Goal: Task Accomplishment & Management: Complete application form

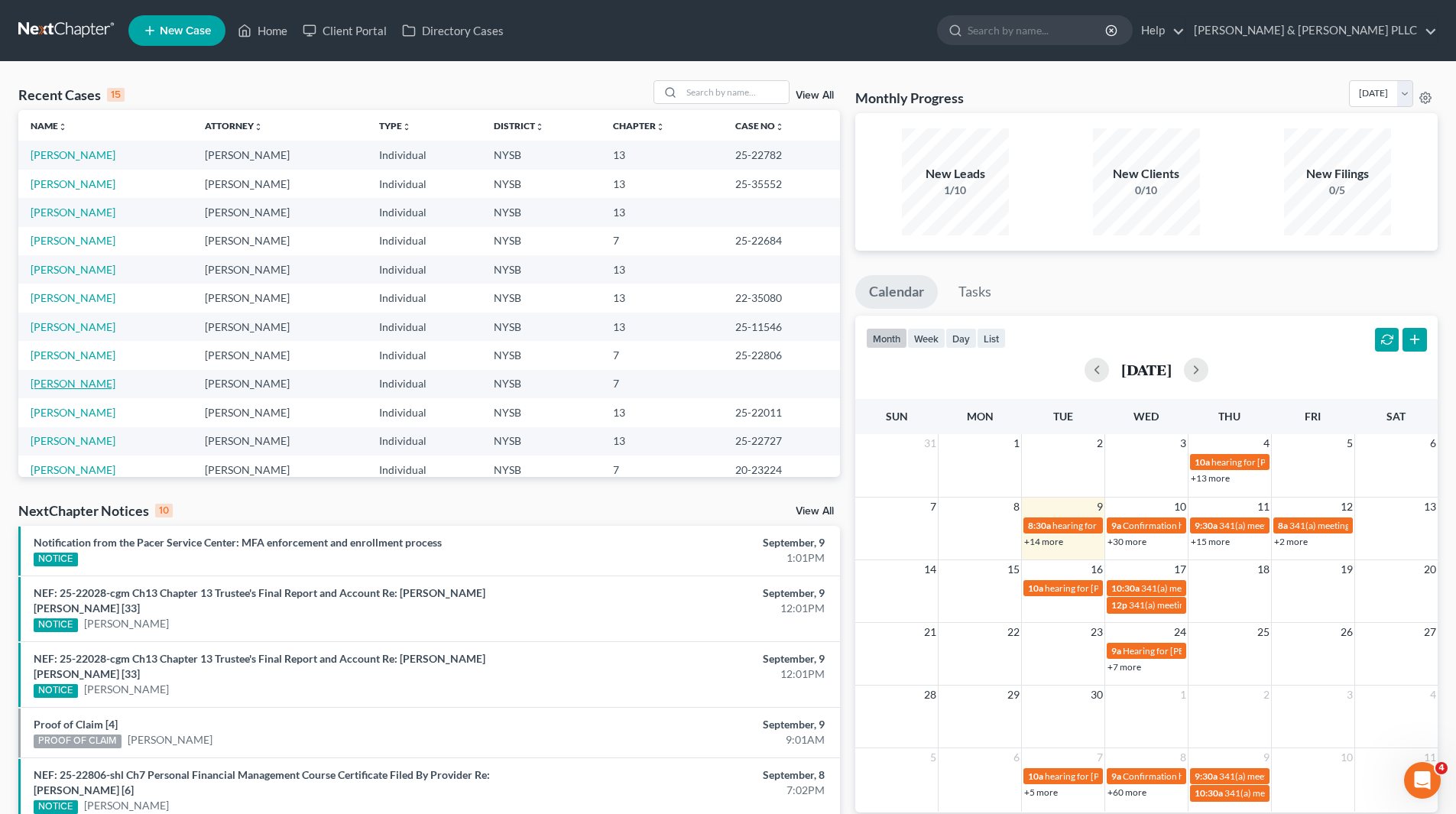
click at [61, 383] on link "[PERSON_NAME]" at bounding box center [73, 383] width 85 height 13
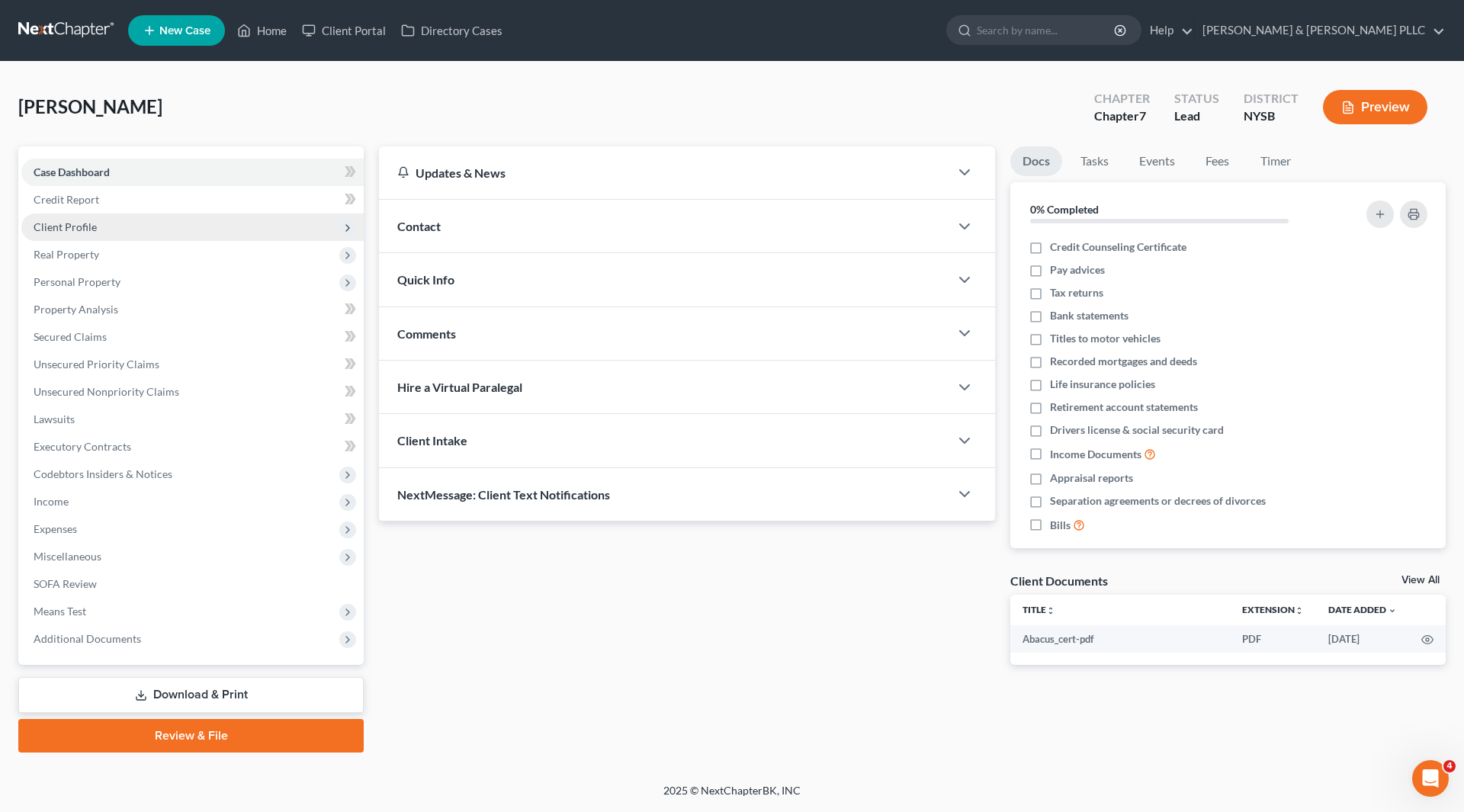
click at [85, 227] on span "Client Profile" at bounding box center [65, 227] width 63 height 13
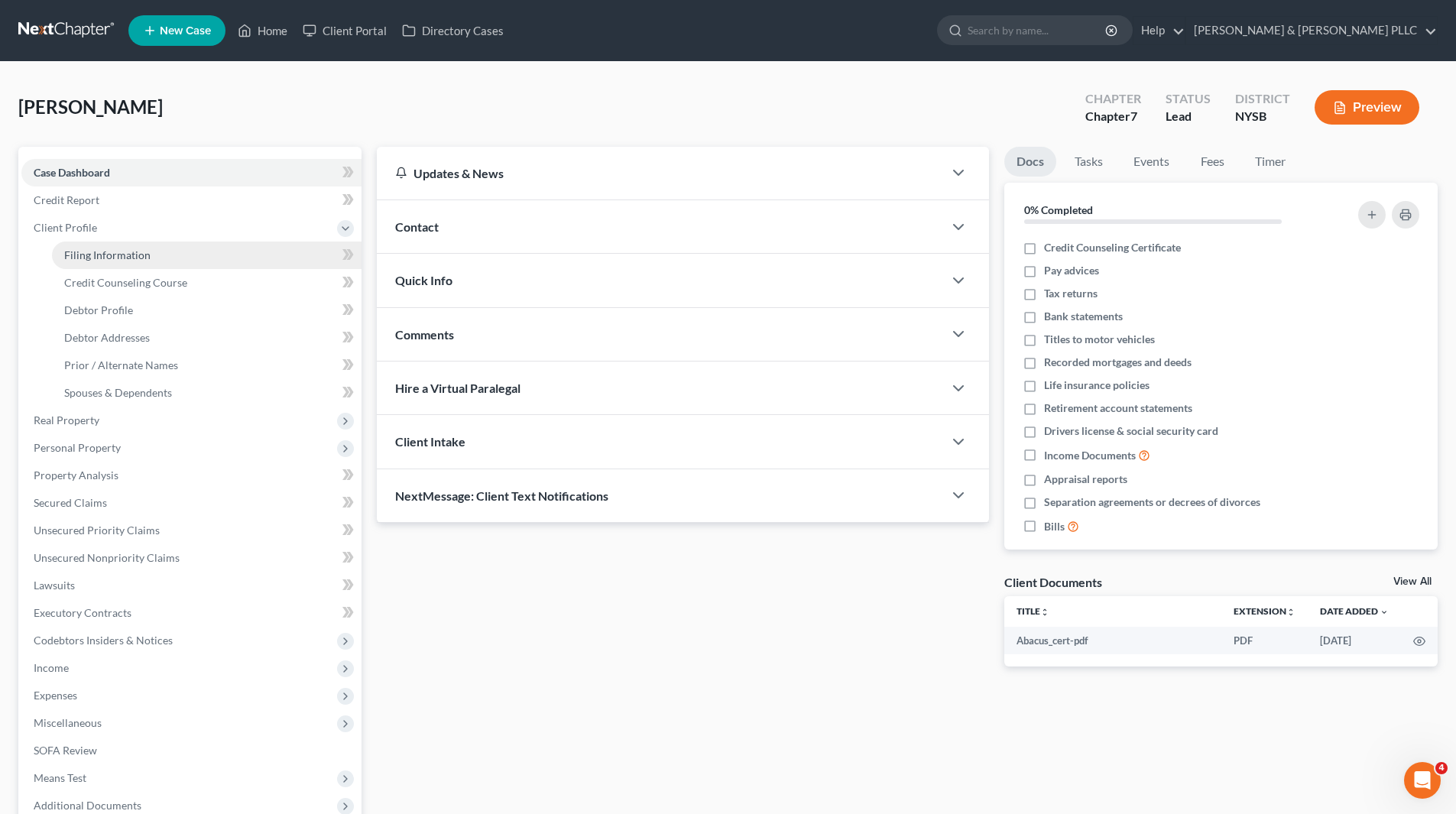
click at [96, 260] on span "Filing Information" at bounding box center [107, 255] width 86 height 13
select select "1"
select select "0"
select select "35"
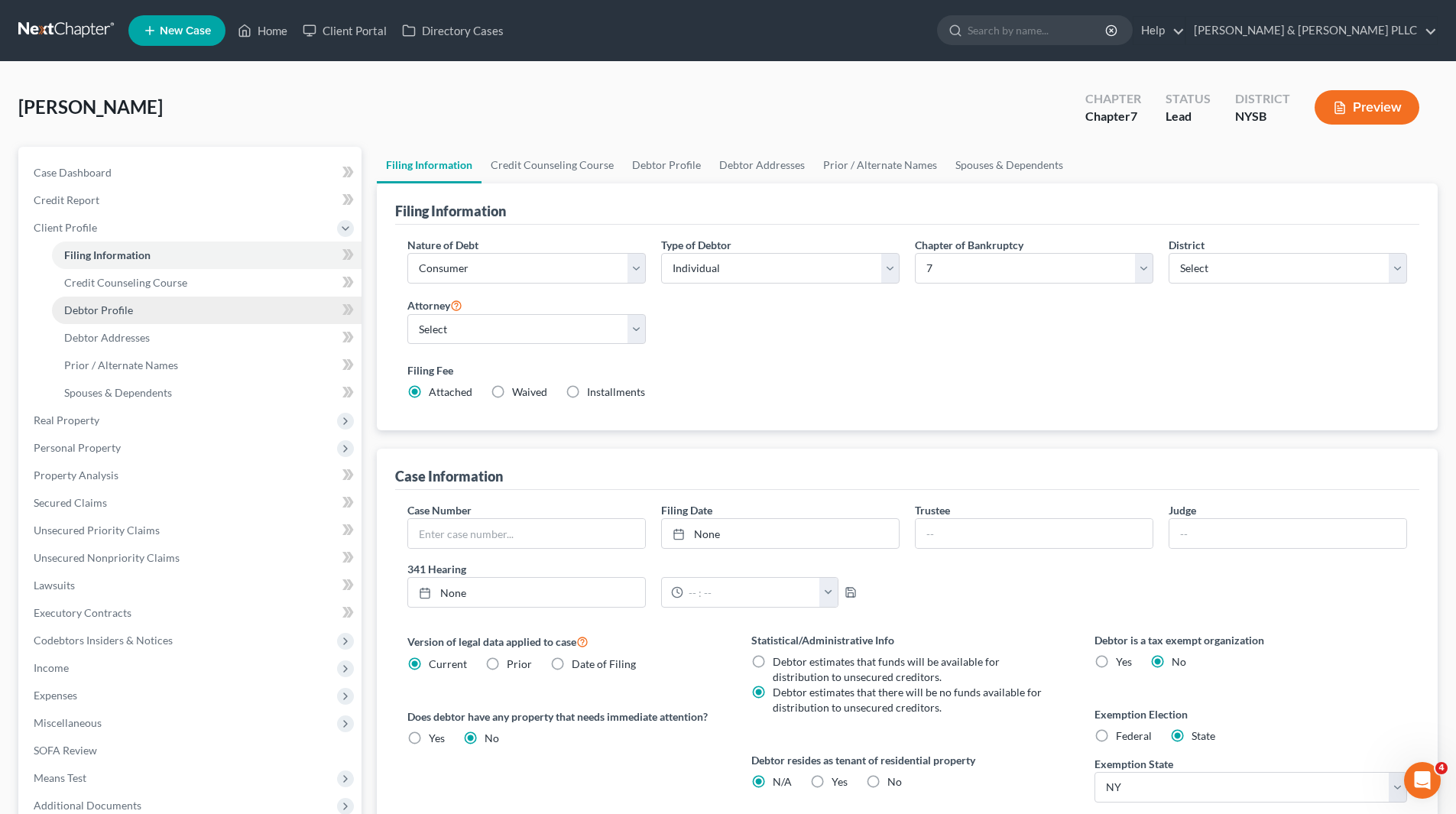
click at [107, 311] on span "Debtor Profile" at bounding box center [98, 310] width 69 height 13
select select "2"
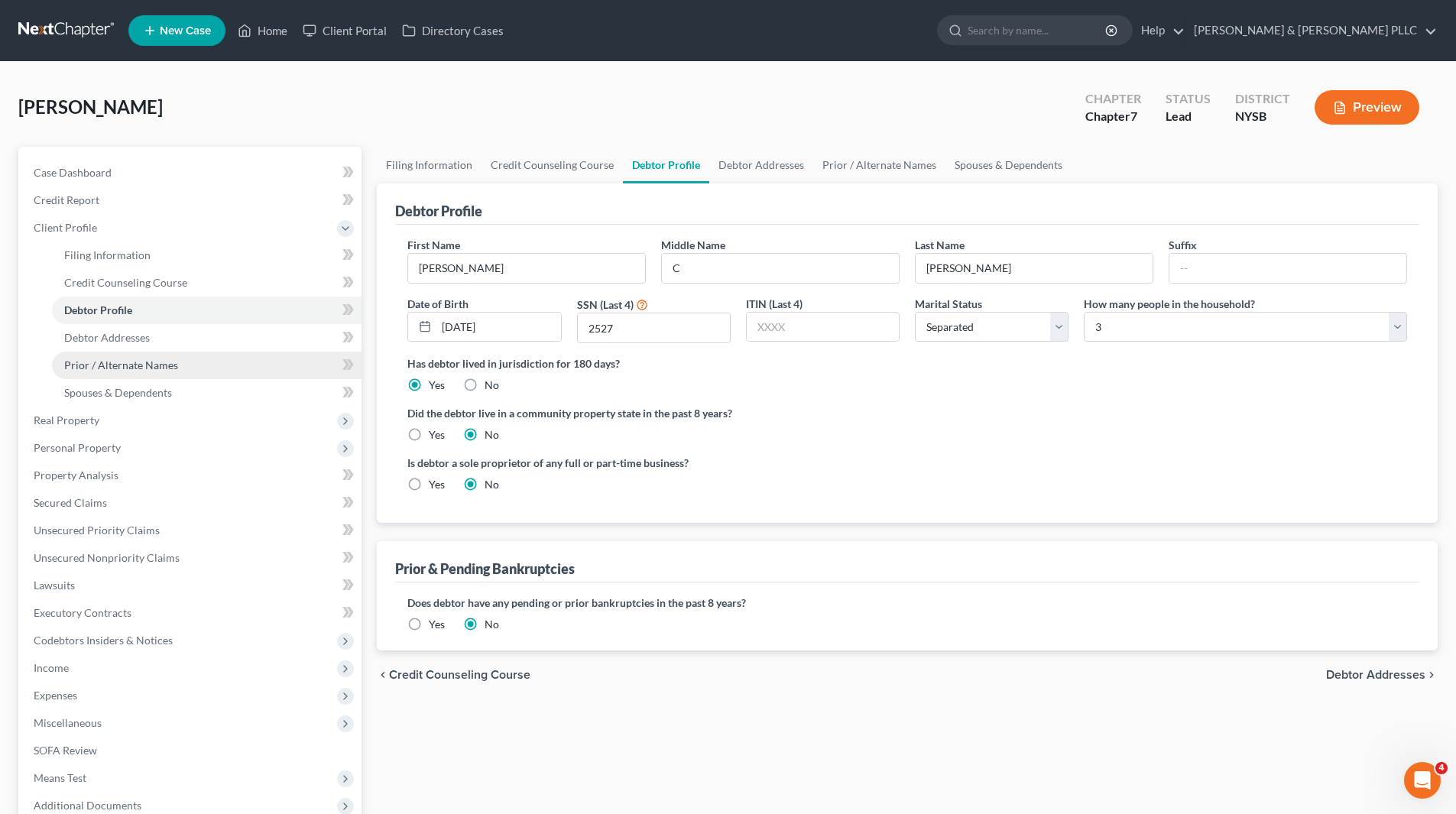
click at [148, 373] on link "Prior / Alternate Names" at bounding box center [207, 365] width 309 height 27
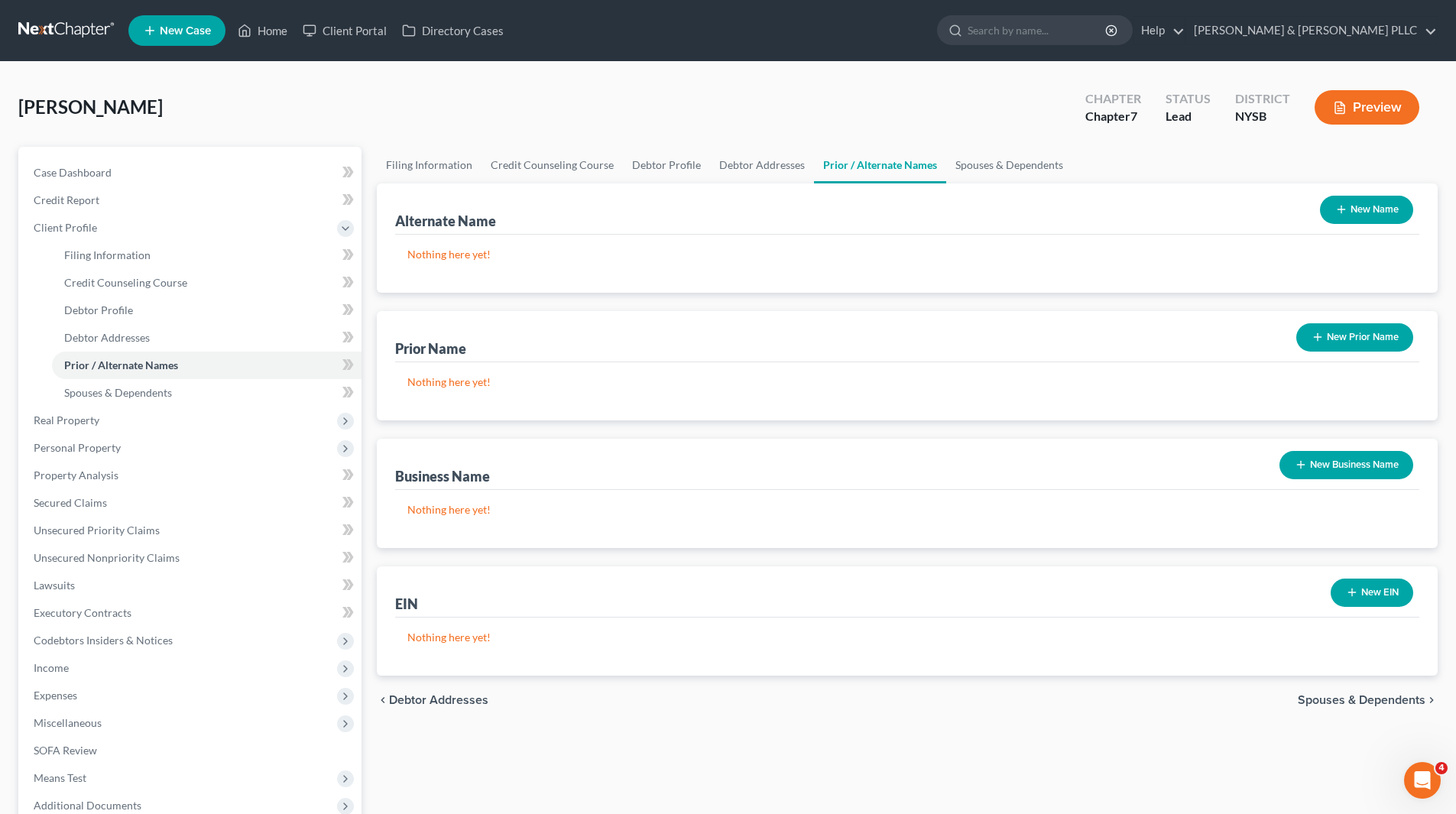
click at [1374, 211] on button "New Name" at bounding box center [1367, 210] width 93 height 28
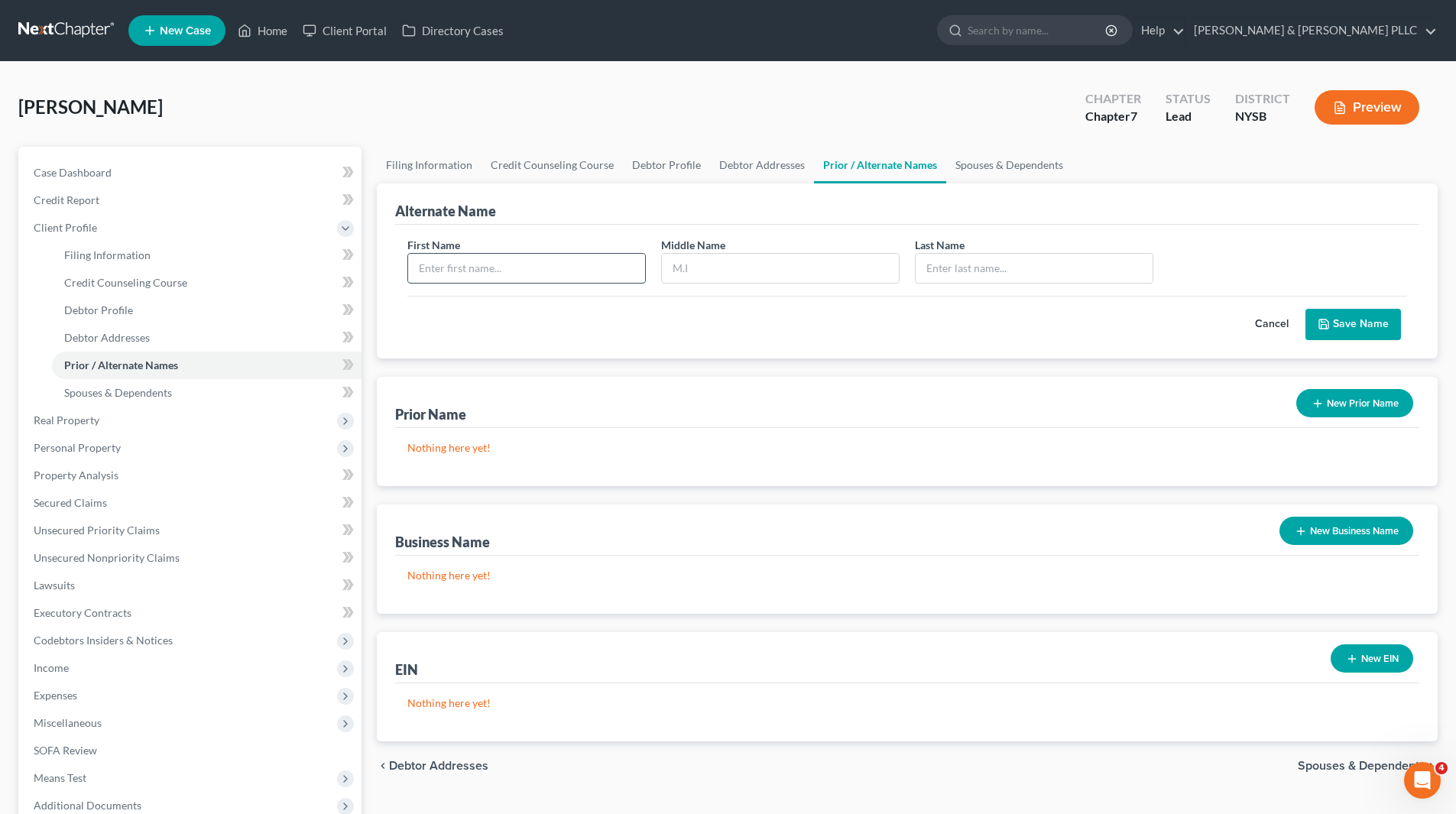
click at [508, 270] on input "text" at bounding box center [526, 268] width 237 height 29
type input "[PERSON_NAME]"
type input "Hay"
click at [1355, 313] on button "Save Name" at bounding box center [1353, 324] width 96 height 32
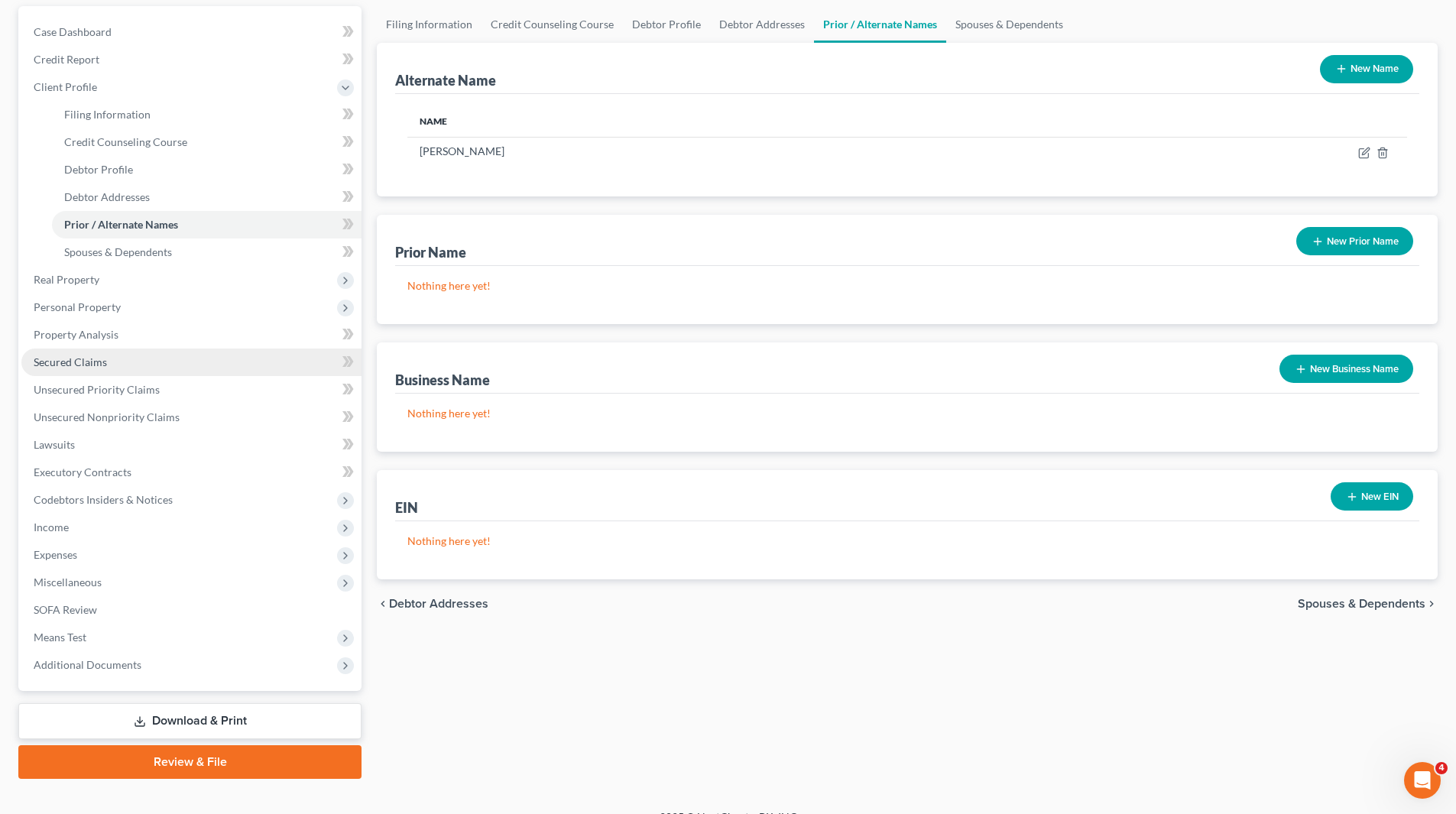
scroll to position [164, 0]
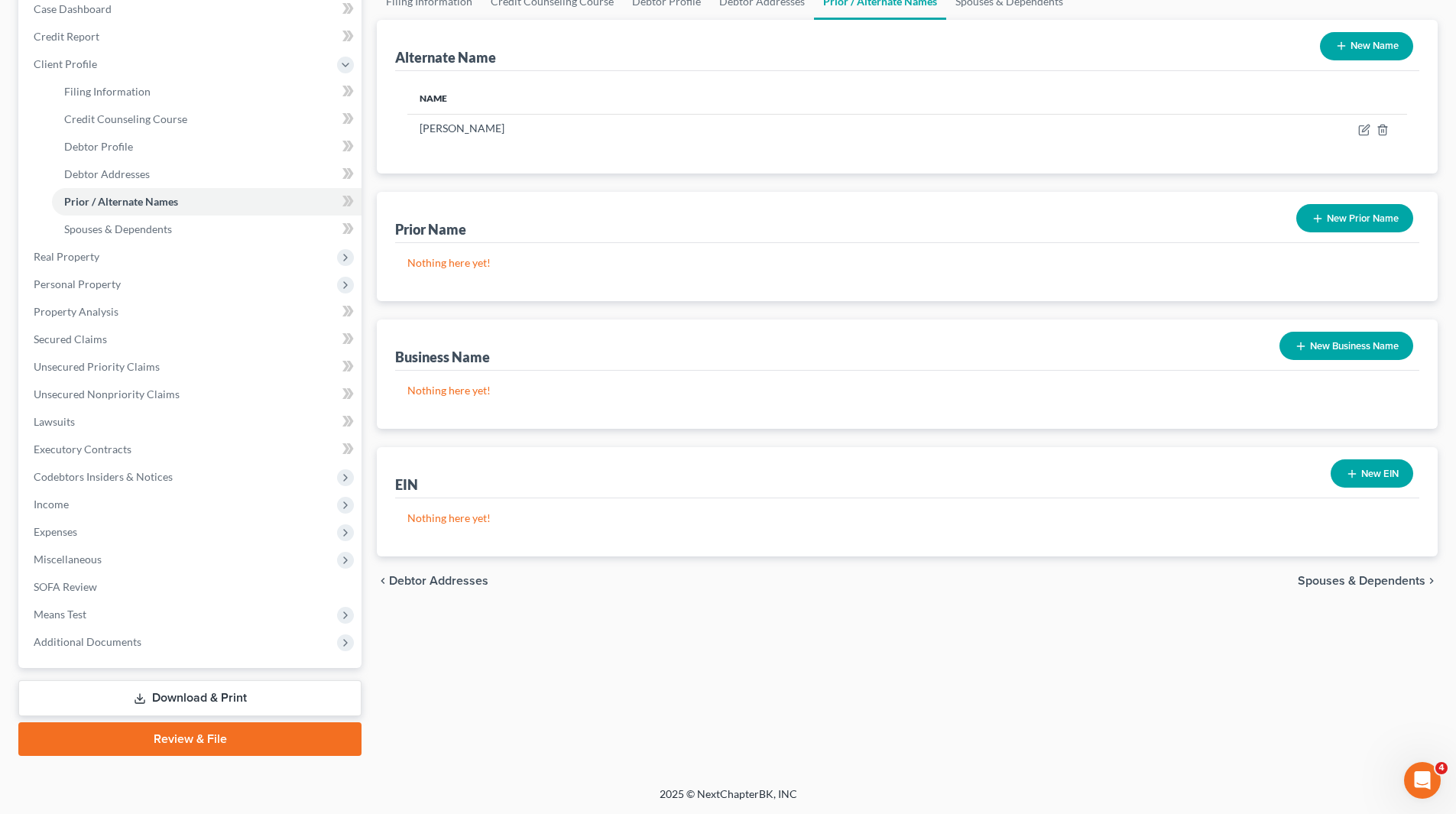
click at [211, 744] on link "Review & File" at bounding box center [190, 739] width 343 height 33
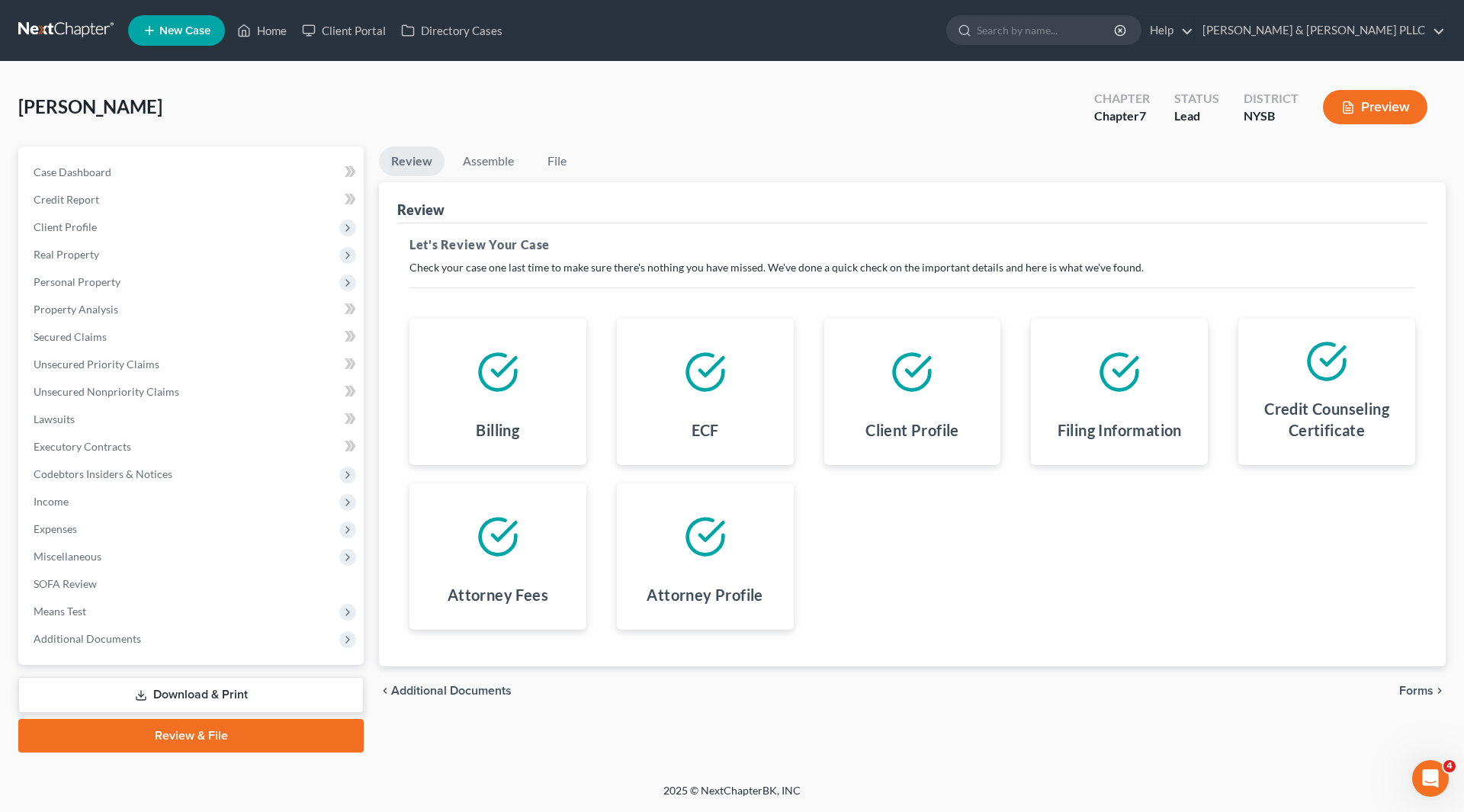
click at [207, 701] on link "Download & Print" at bounding box center [191, 694] width 345 height 36
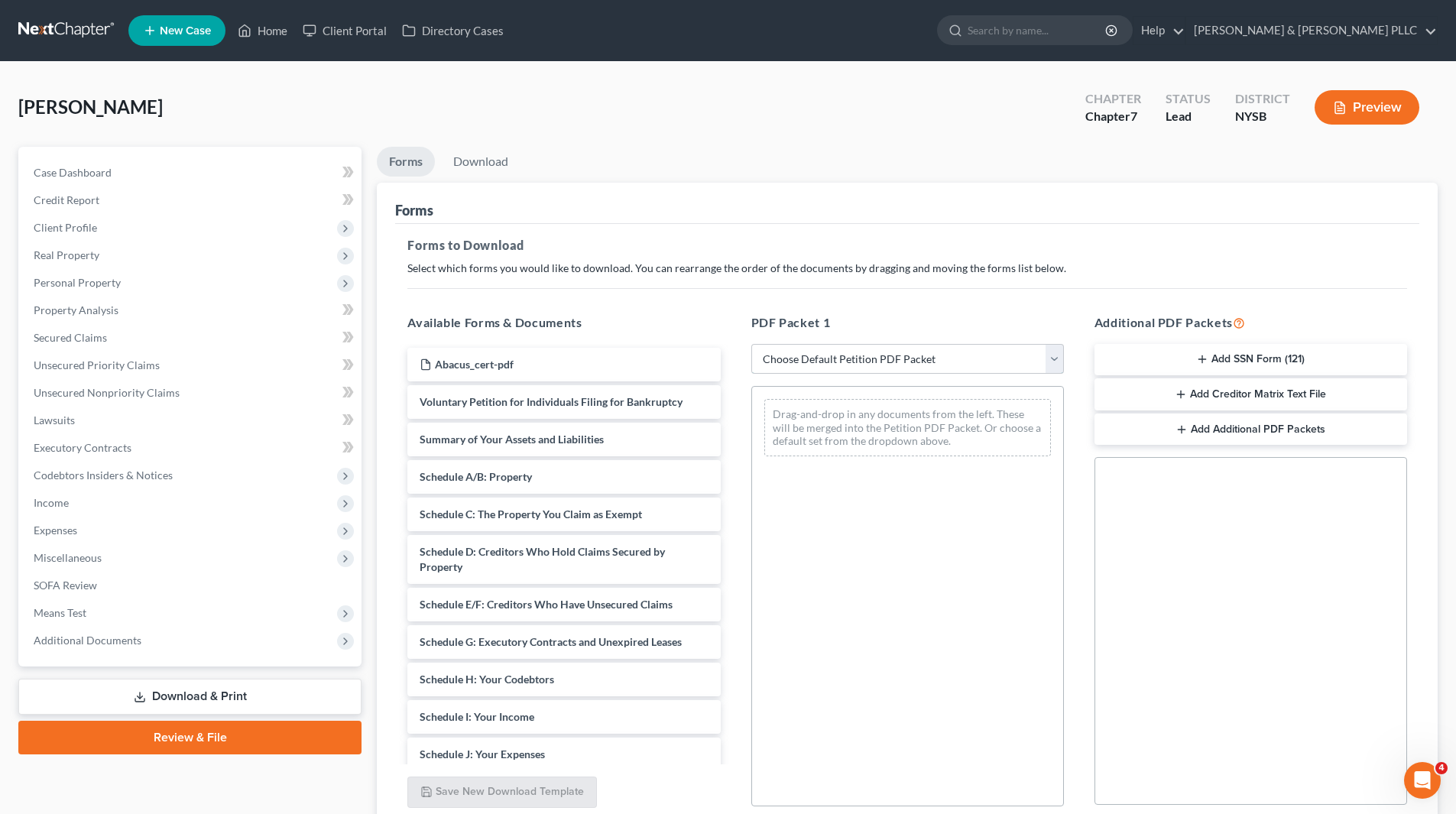
click at [1055, 361] on select "Choose Default Petition PDF Packet Complete Bankruptcy Petition (all forms and …" at bounding box center [908, 359] width 313 height 31
select select "0"
click at [752, 344] on select "Choose Default Petition PDF Packet Complete Bankruptcy Petition (all forms and …" at bounding box center [908, 359] width 313 height 31
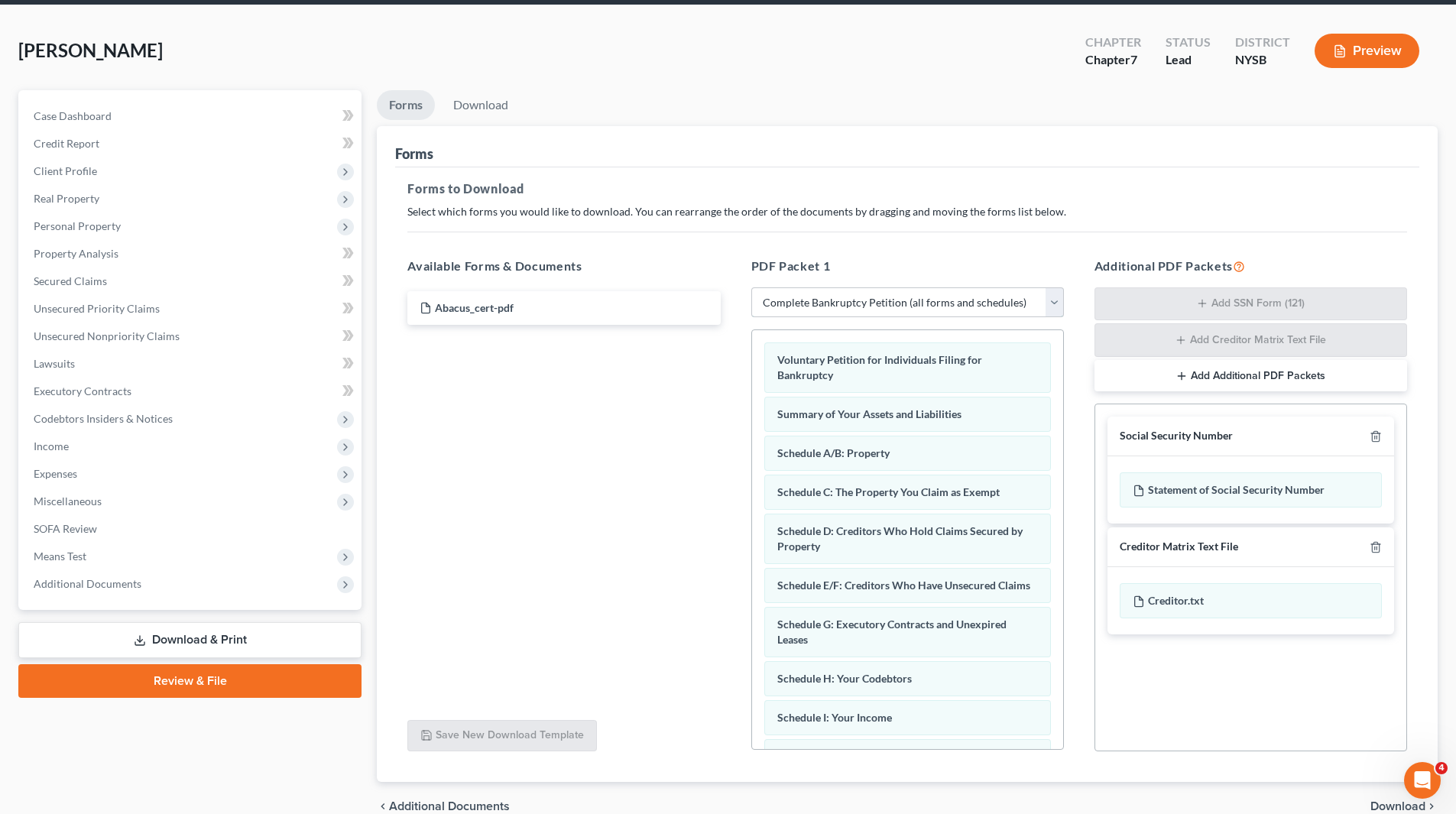
scroll to position [131, 0]
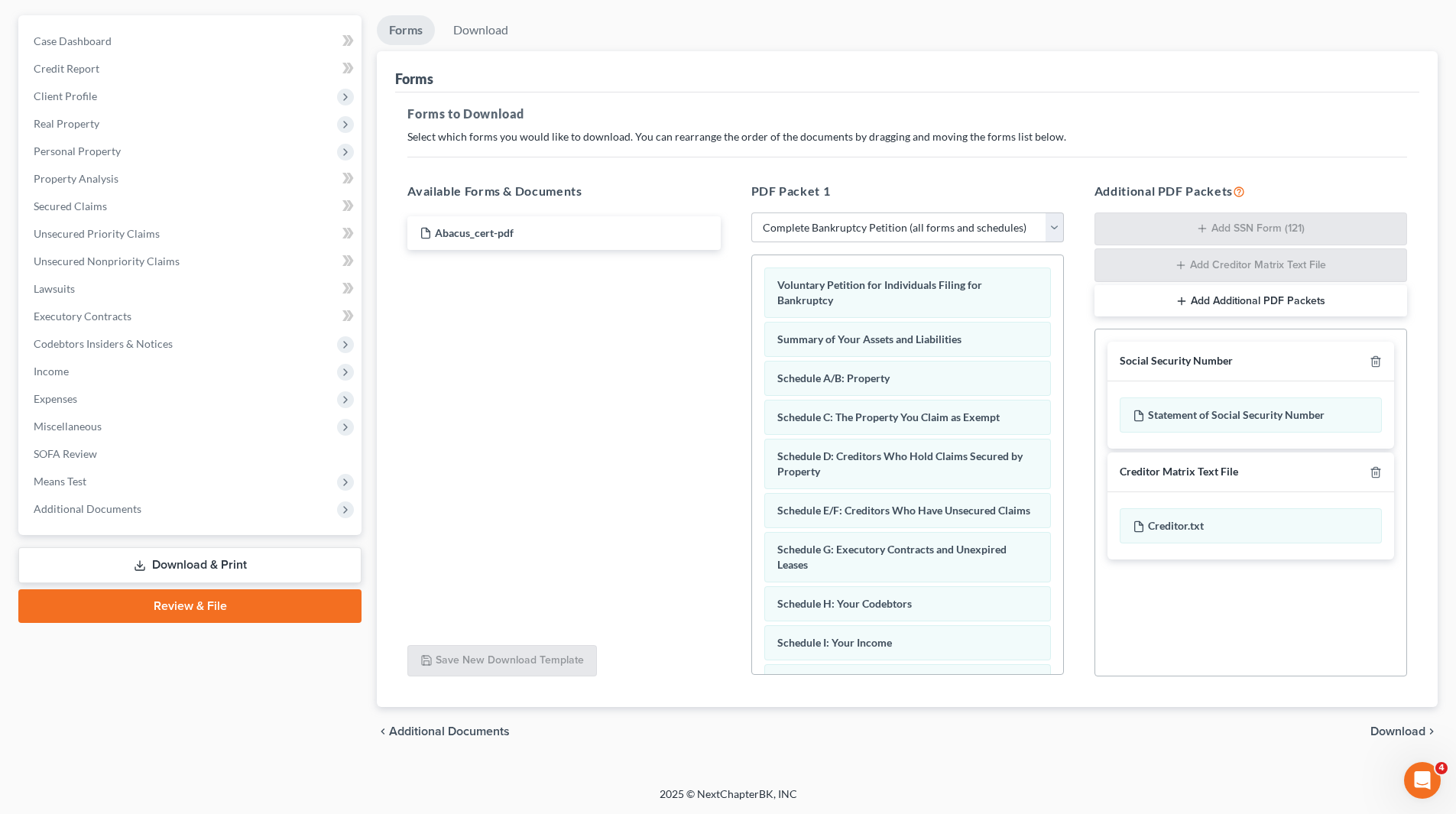
click at [1396, 733] on span "Download" at bounding box center [1398, 731] width 55 height 12
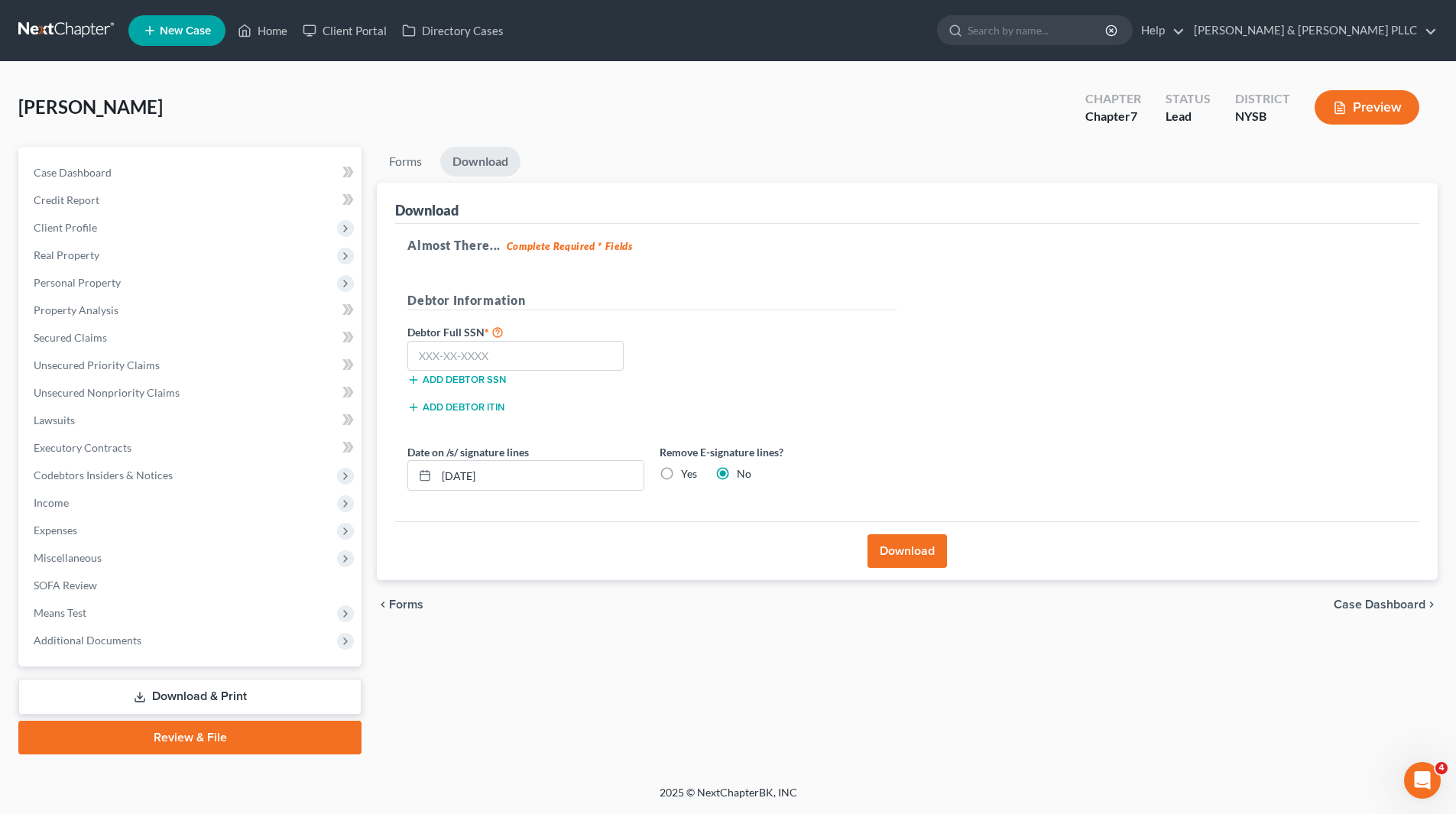
scroll to position [0, 0]
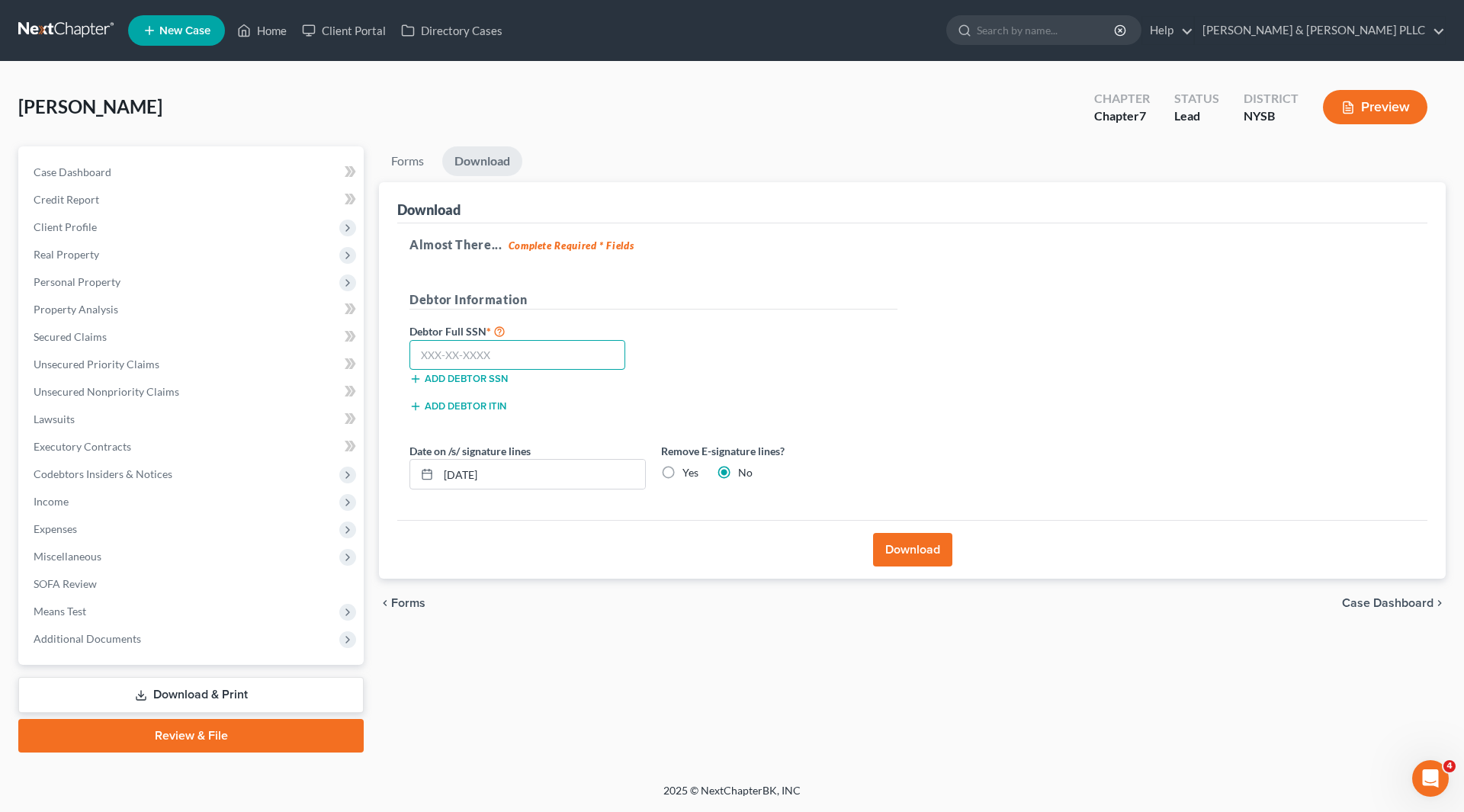
click at [434, 348] on input "text" at bounding box center [518, 355] width 216 height 31
type input "065-92-2527"
click at [897, 547] on button "Download" at bounding box center [913, 550] width 80 height 33
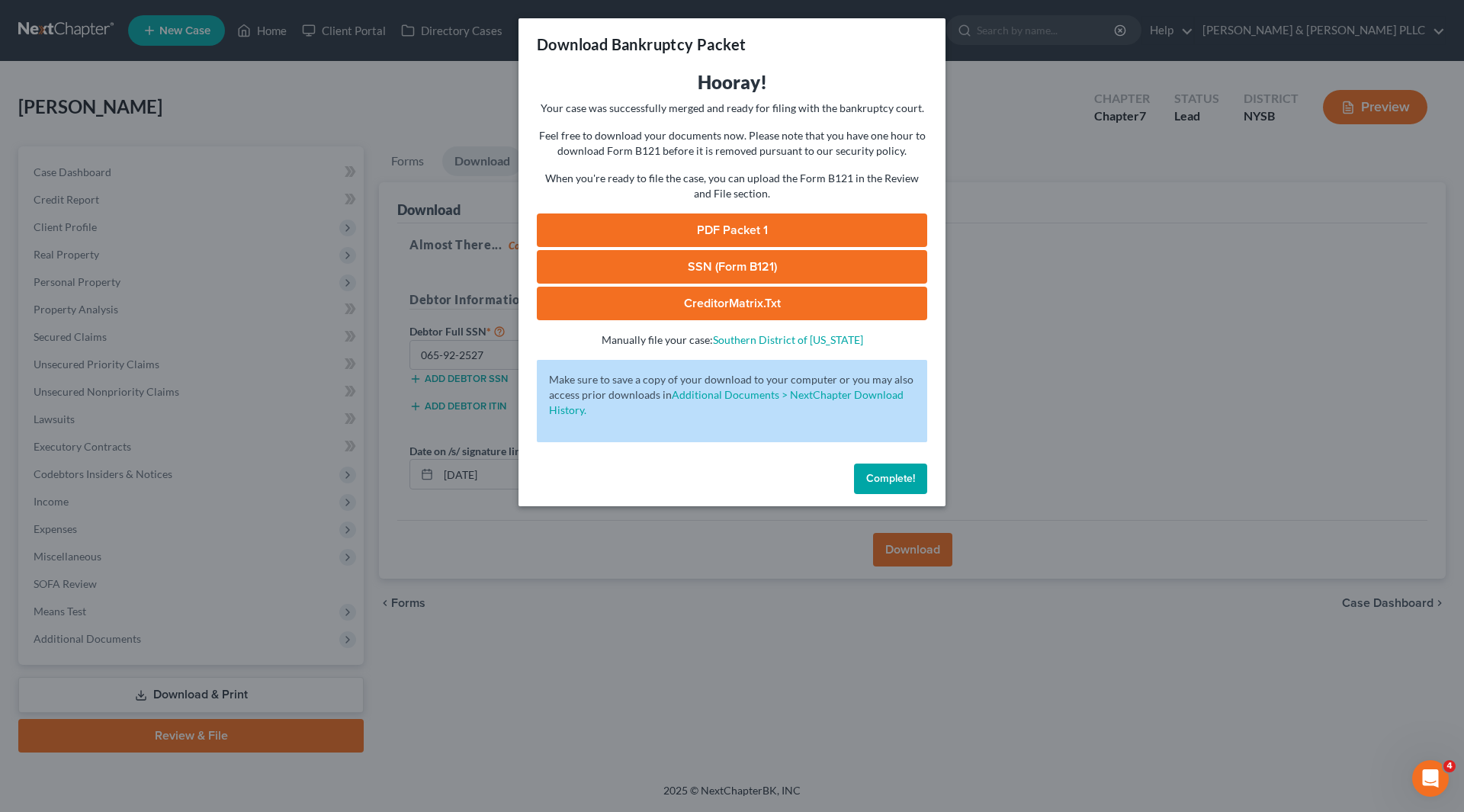
drag, startPoint x: 966, startPoint y: 12, endPoint x: 943, endPoint y: 41, distance: 37.0
drag, startPoint x: 943, startPoint y: 41, endPoint x: 611, endPoint y: 225, distance: 379.6
click at [611, 225] on link "PDF Packet 1" at bounding box center [732, 230] width 391 height 33
click at [882, 475] on span "Complete!" at bounding box center [890, 479] width 49 height 13
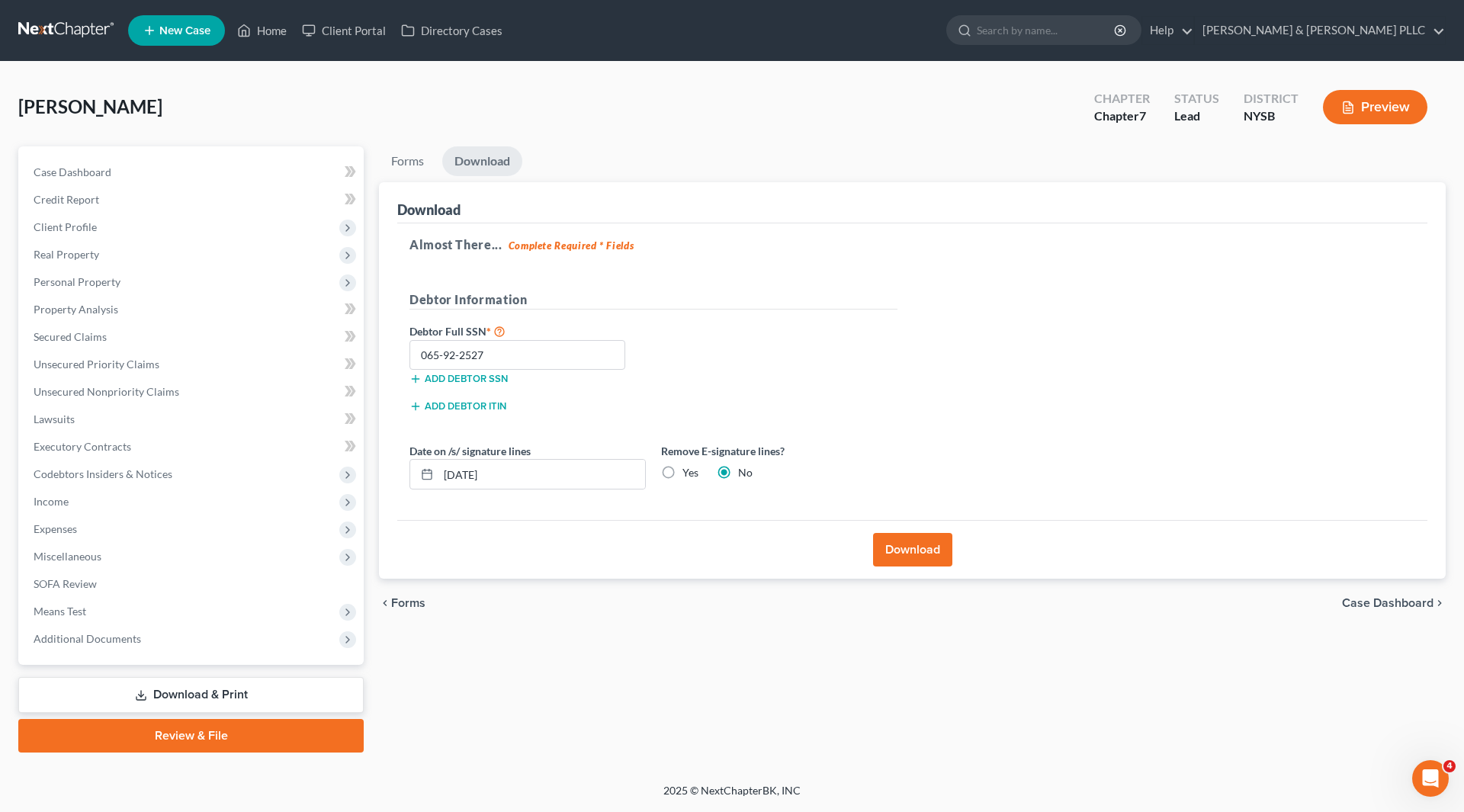
click at [173, 732] on link "Review & File" at bounding box center [191, 736] width 345 height 33
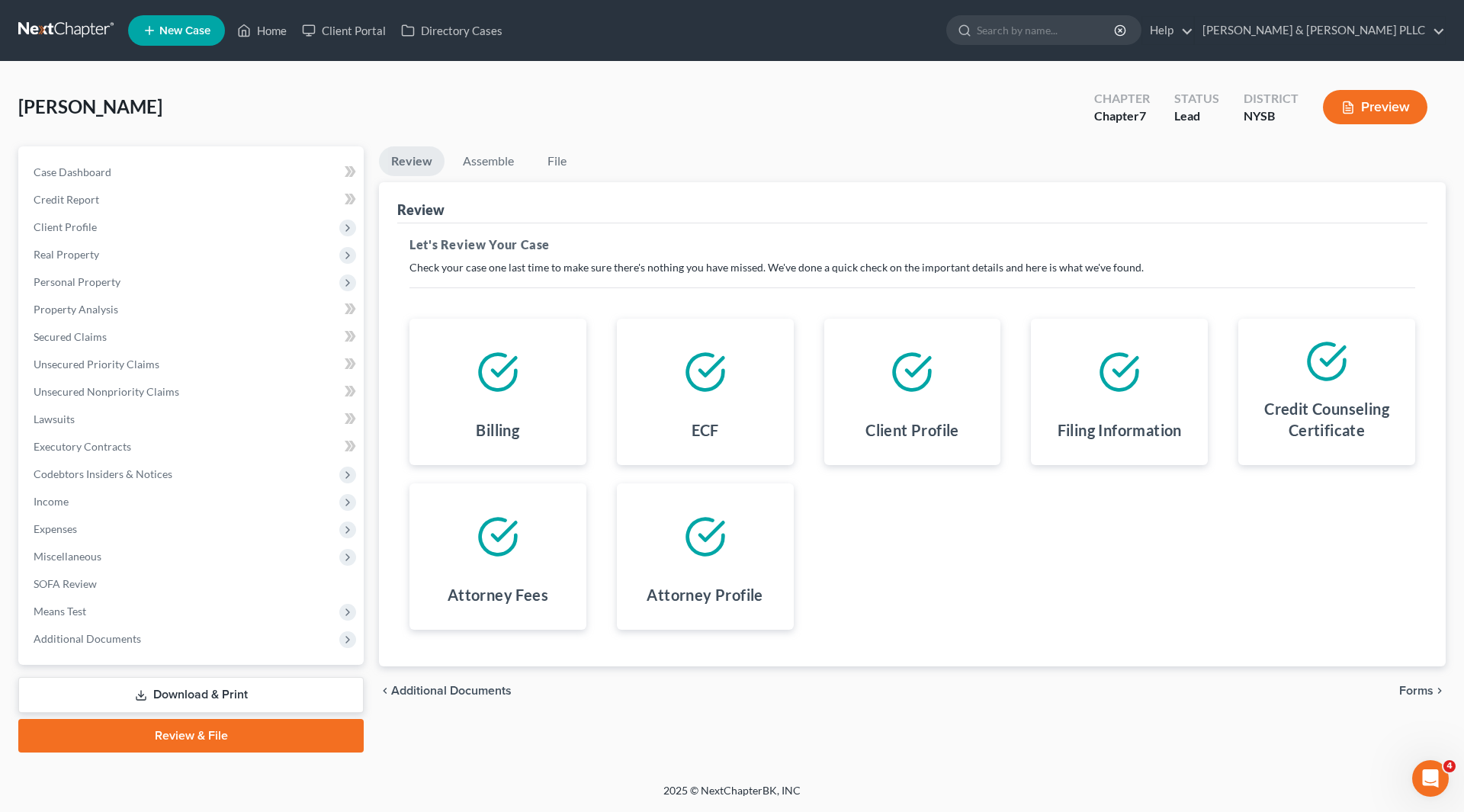
click at [1421, 689] on span "Forms" at bounding box center [1416, 690] width 34 height 12
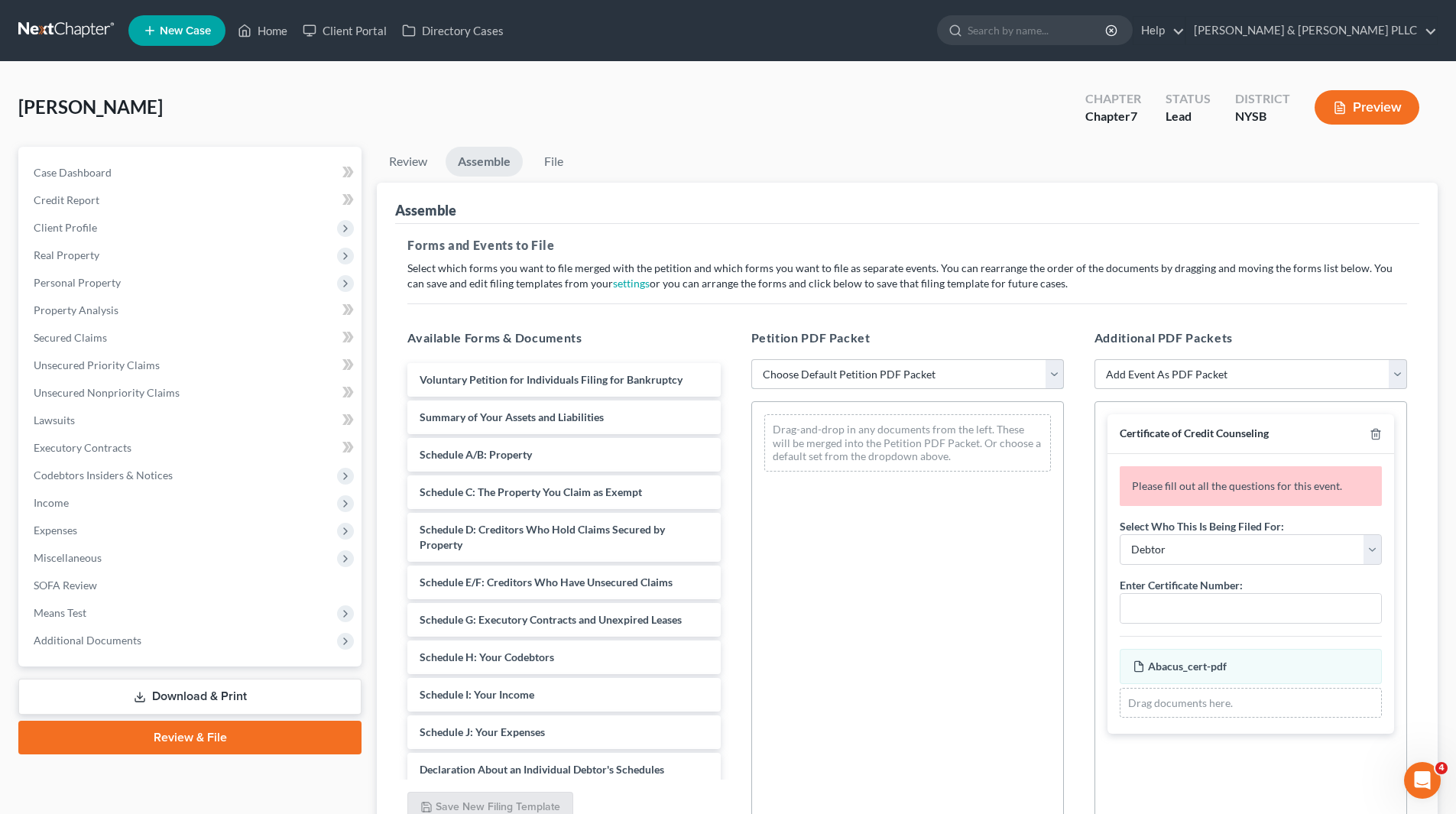
click at [1059, 372] on select "Choose Default Petition PDF Packet Emergency Filing (Voluntary Petition and Cre…" at bounding box center [908, 374] width 313 height 31
select select "1"
click at [752, 359] on select "Choose Default Petition PDF Packet Emergency Filing (Voluntary Petition and Cre…" at bounding box center [908, 374] width 313 height 31
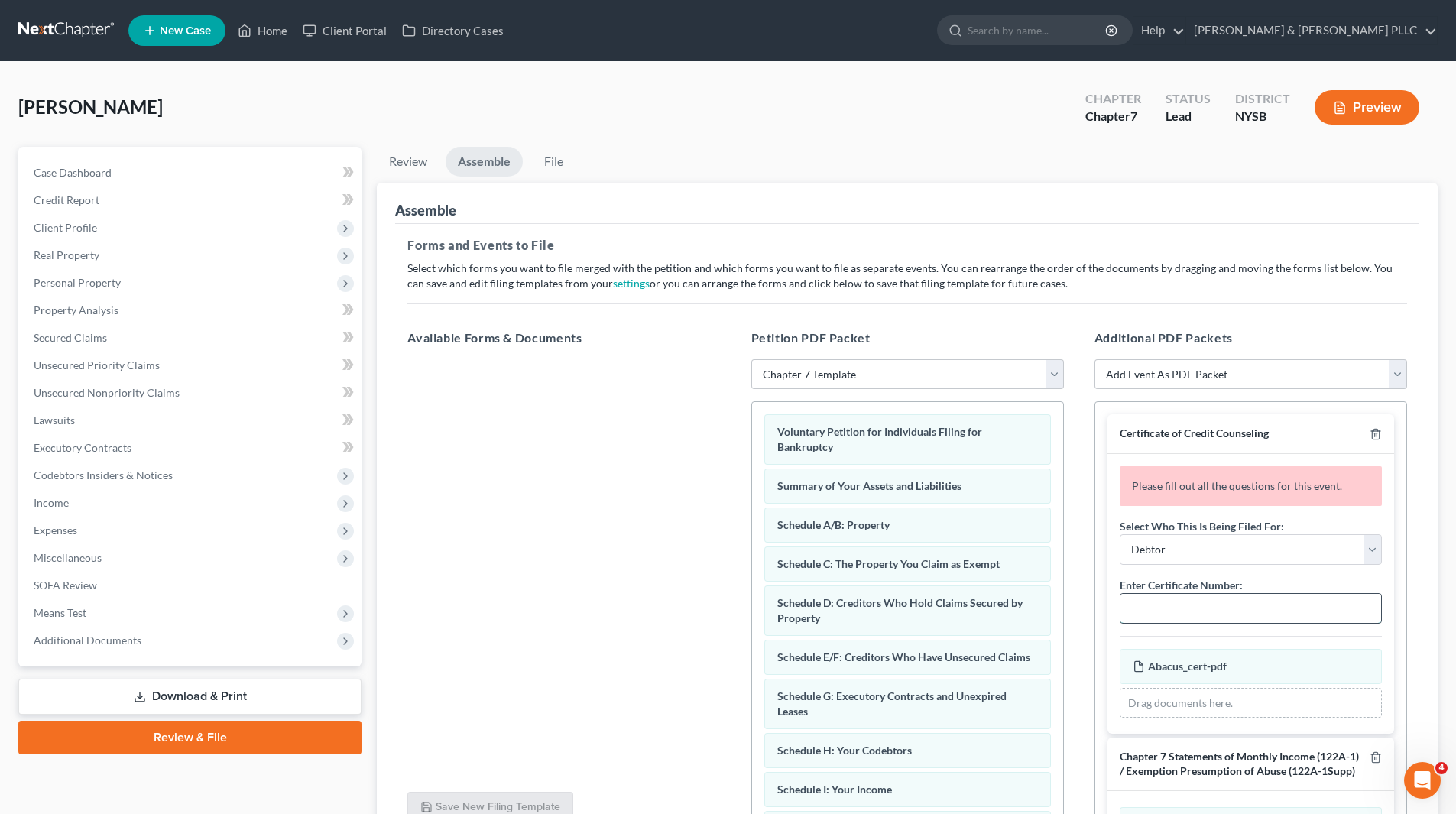
click at [1138, 608] on input "text" at bounding box center [1251, 608] width 260 height 29
click at [1144, 606] on input "text" at bounding box center [1251, 608] width 260 height 29
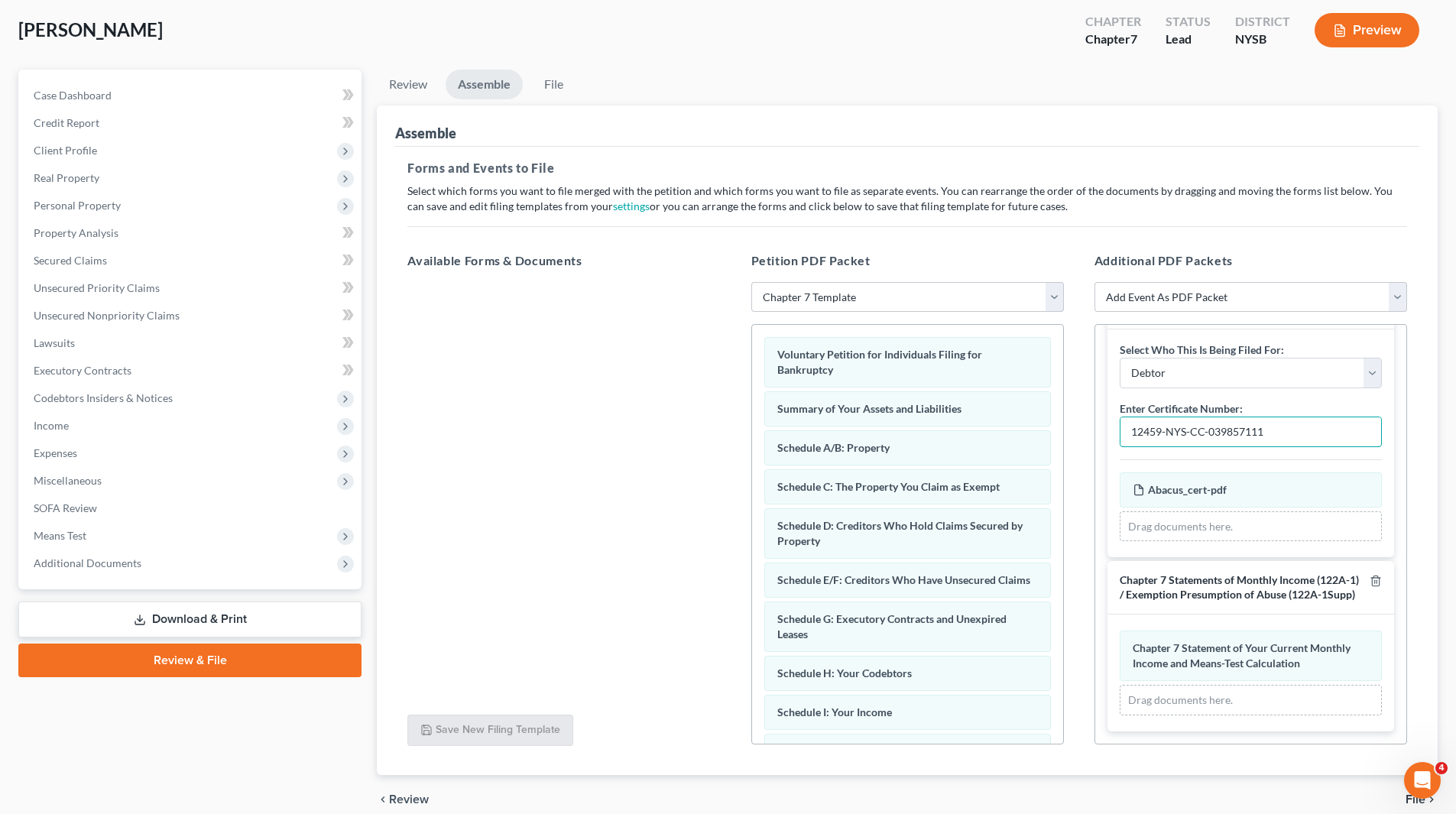
scroll to position [146, 0]
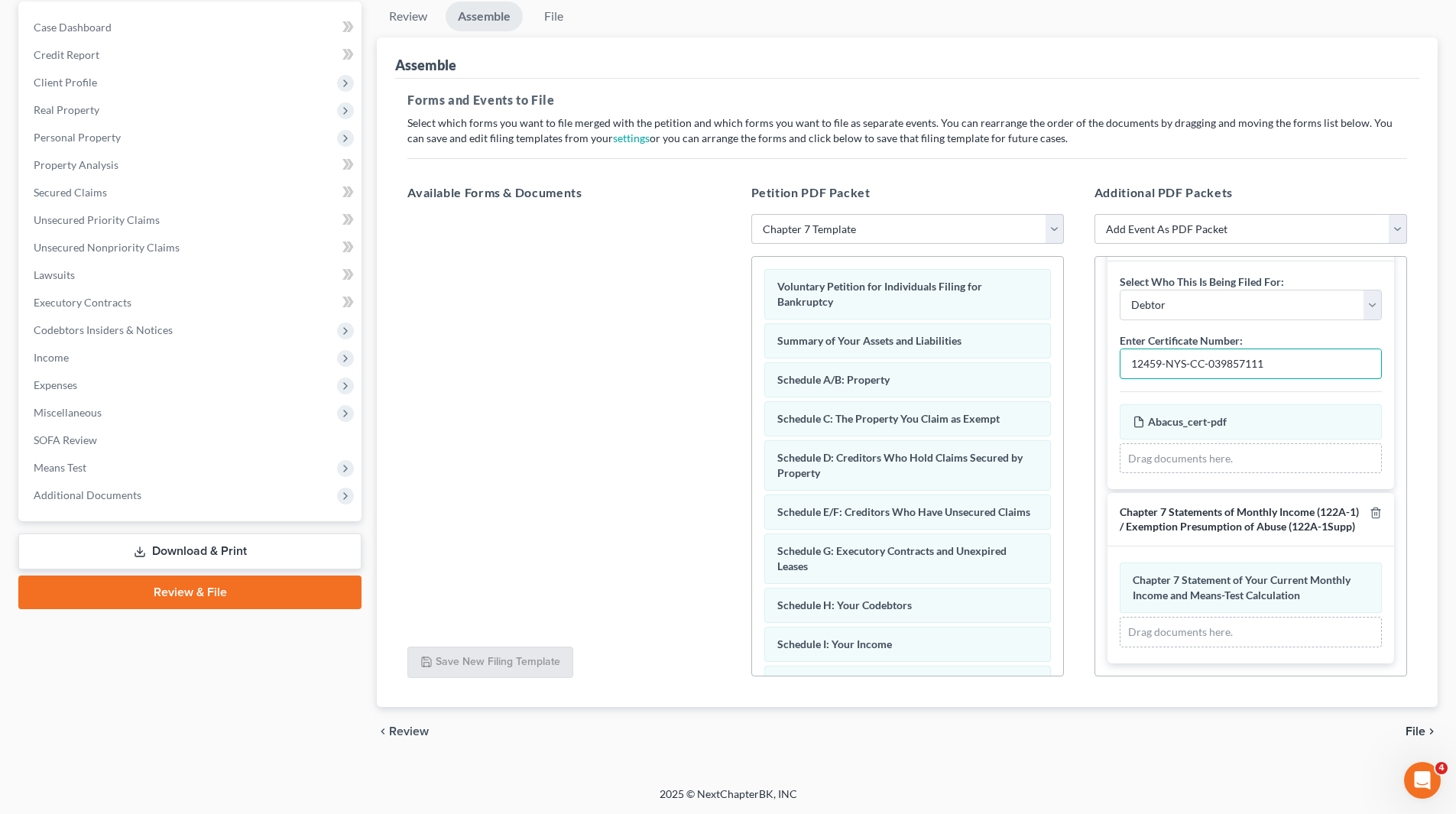
type input "12459-NYS-CC-039857111"
click at [1411, 731] on span "File" at bounding box center [1415, 731] width 20 height 12
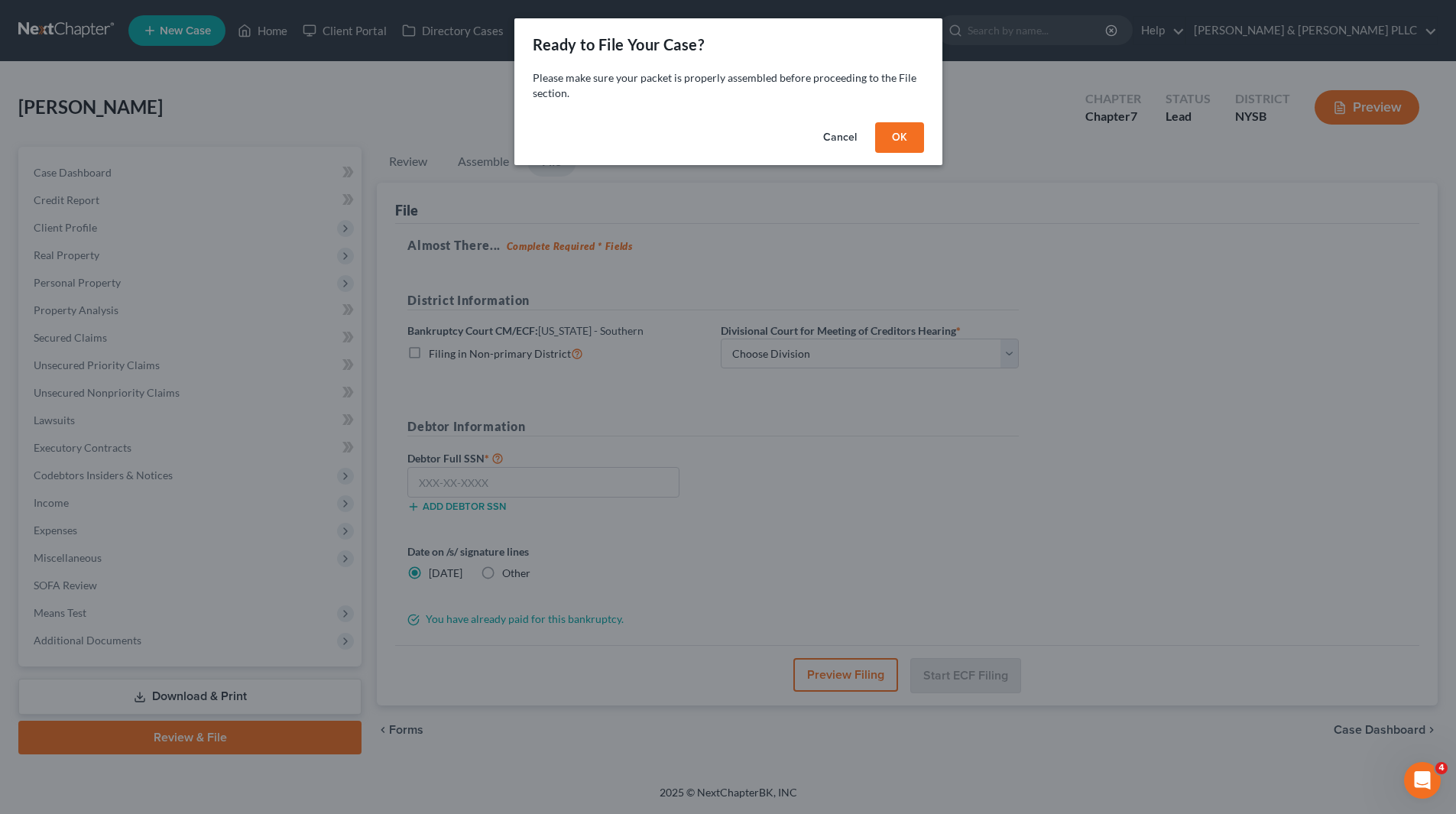
scroll to position [0, 0]
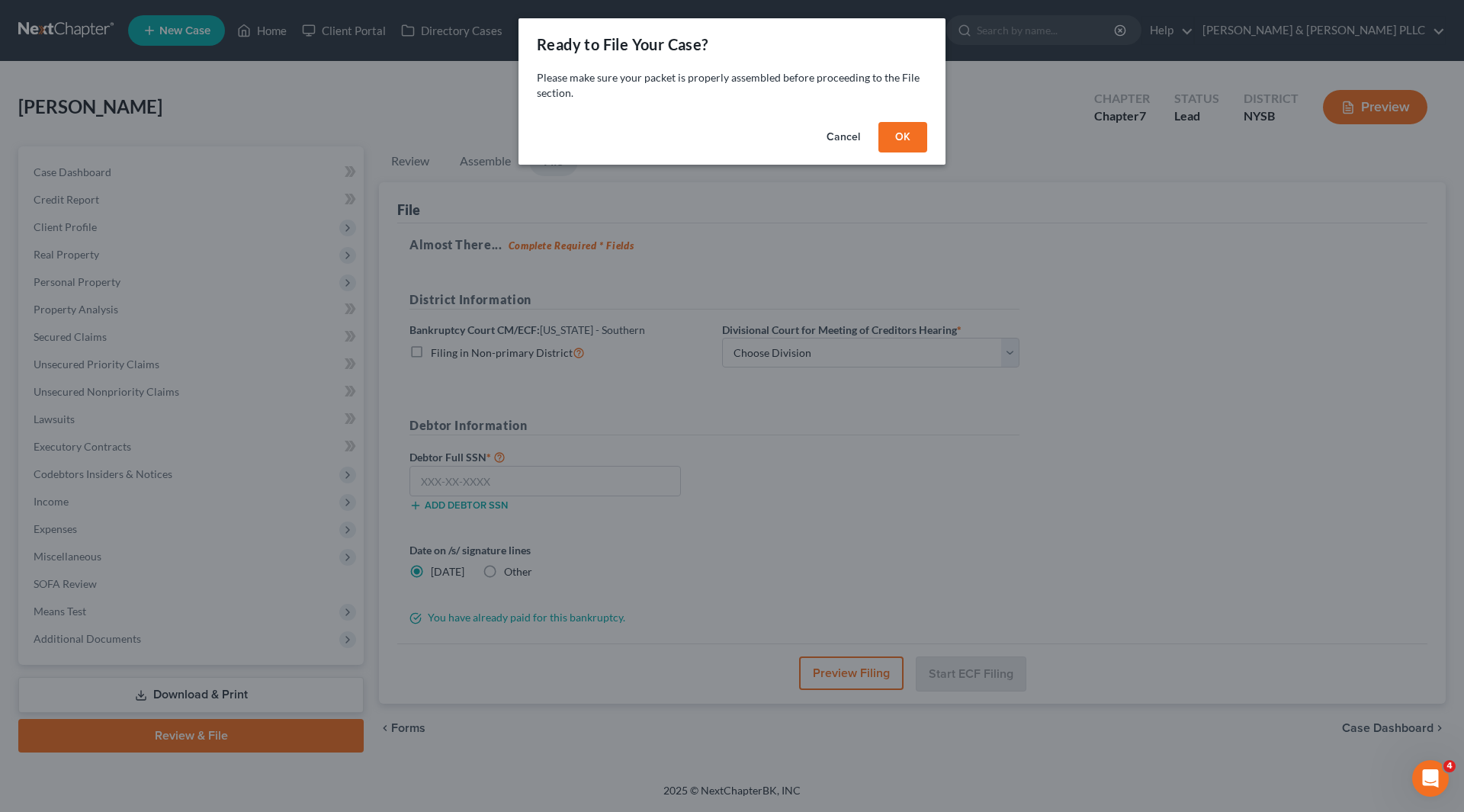
click at [910, 142] on button "OK" at bounding box center [902, 137] width 49 height 31
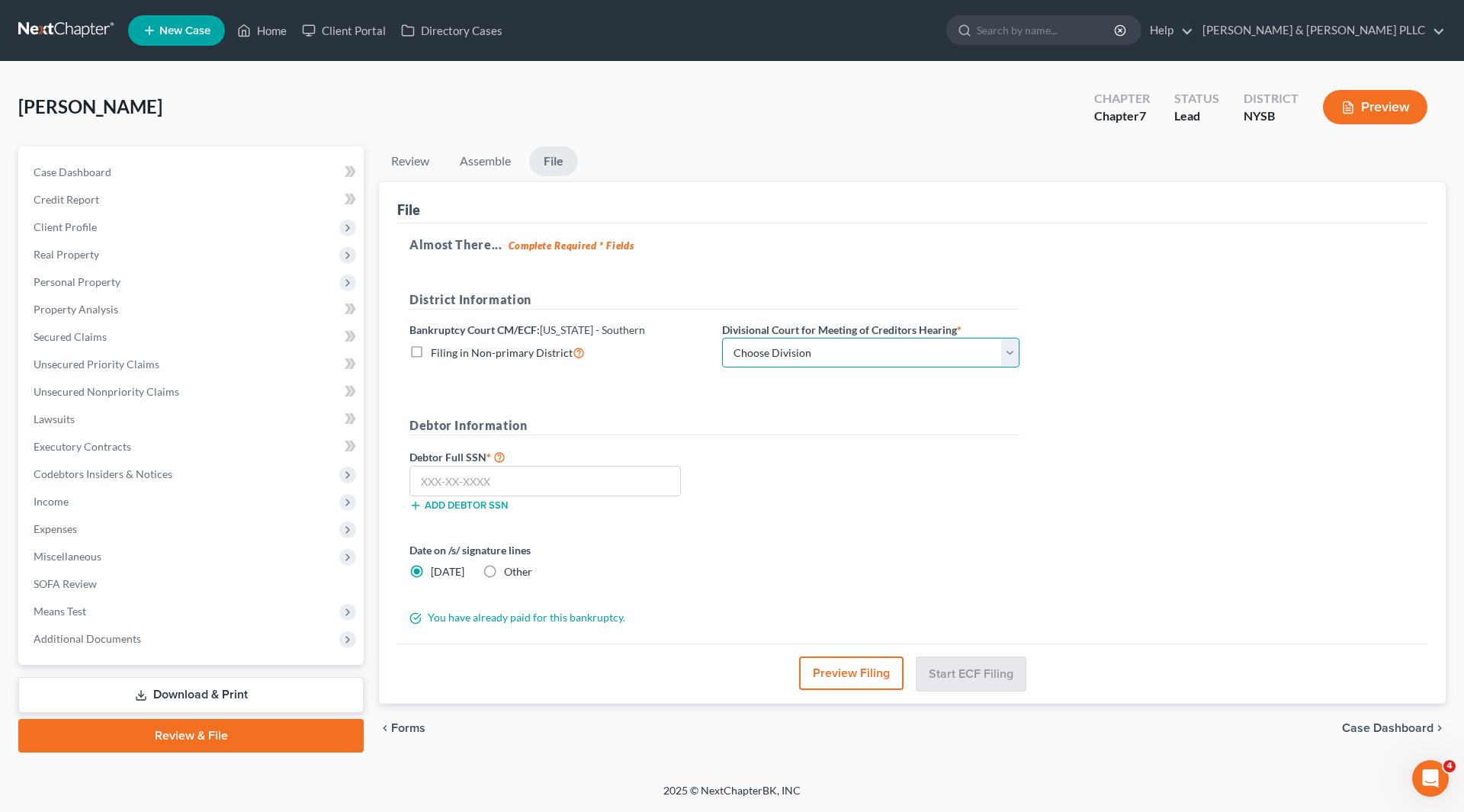
click at [1008, 343] on select "Choose Division [GEOGRAPHIC_DATA] [GEOGRAPHIC_DATA] [GEOGRAPHIC_DATA]" at bounding box center [871, 353] width 298 height 31
select select "2"
click at [722, 338] on select "Choose Division [GEOGRAPHIC_DATA] [GEOGRAPHIC_DATA] [GEOGRAPHIC_DATA]" at bounding box center [871, 353] width 298 height 31
click at [417, 489] on input "text" at bounding box center [545, 481] width 271 height 31
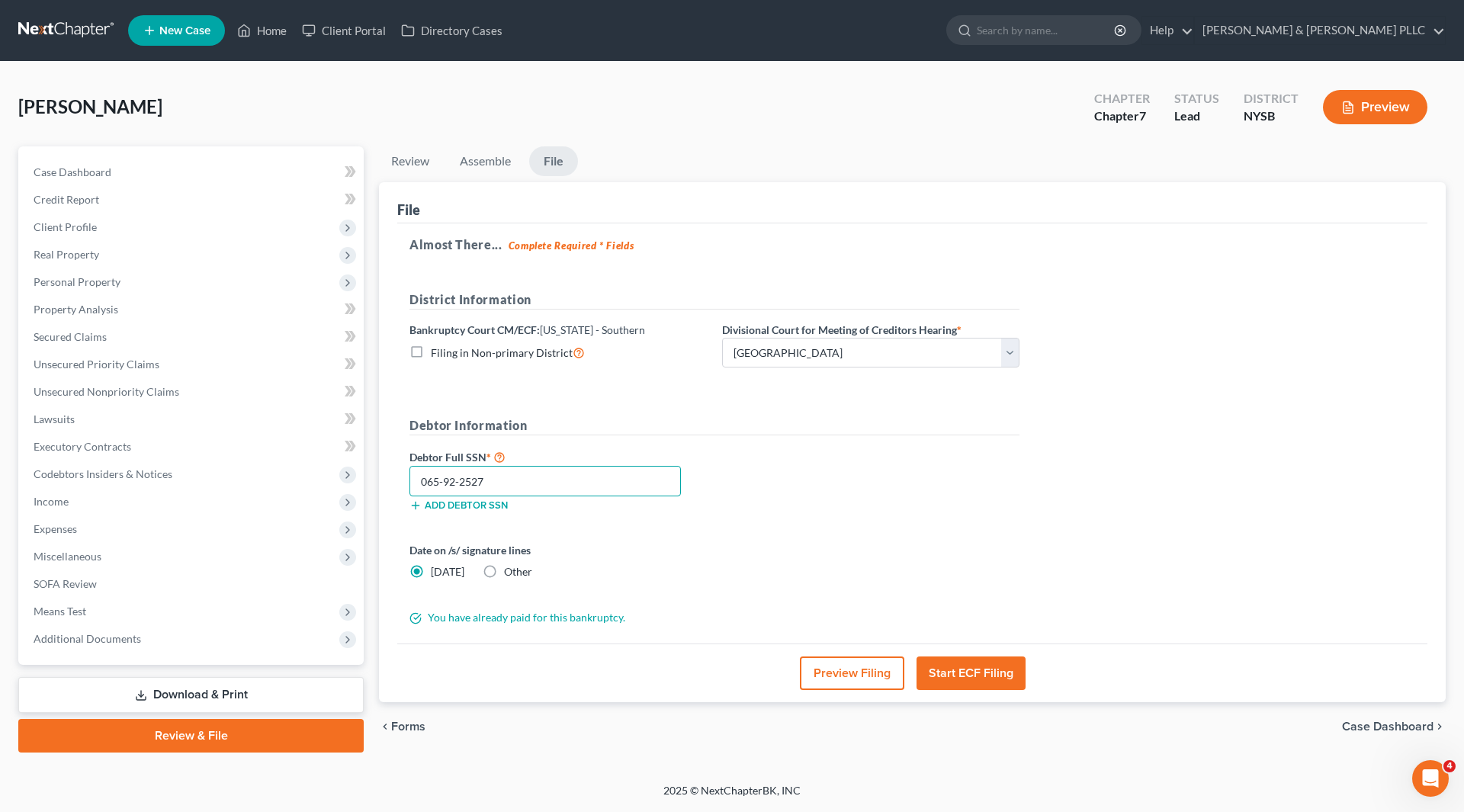
type input "065-92-2527"
click at [504, 567] on label "Other" at bounding box center [518, 571] width 28 height 15
click at [510, 567] on input "Other" at bounding box center [515, 569] width 10 height 10
radio input "true"
radio input "false"
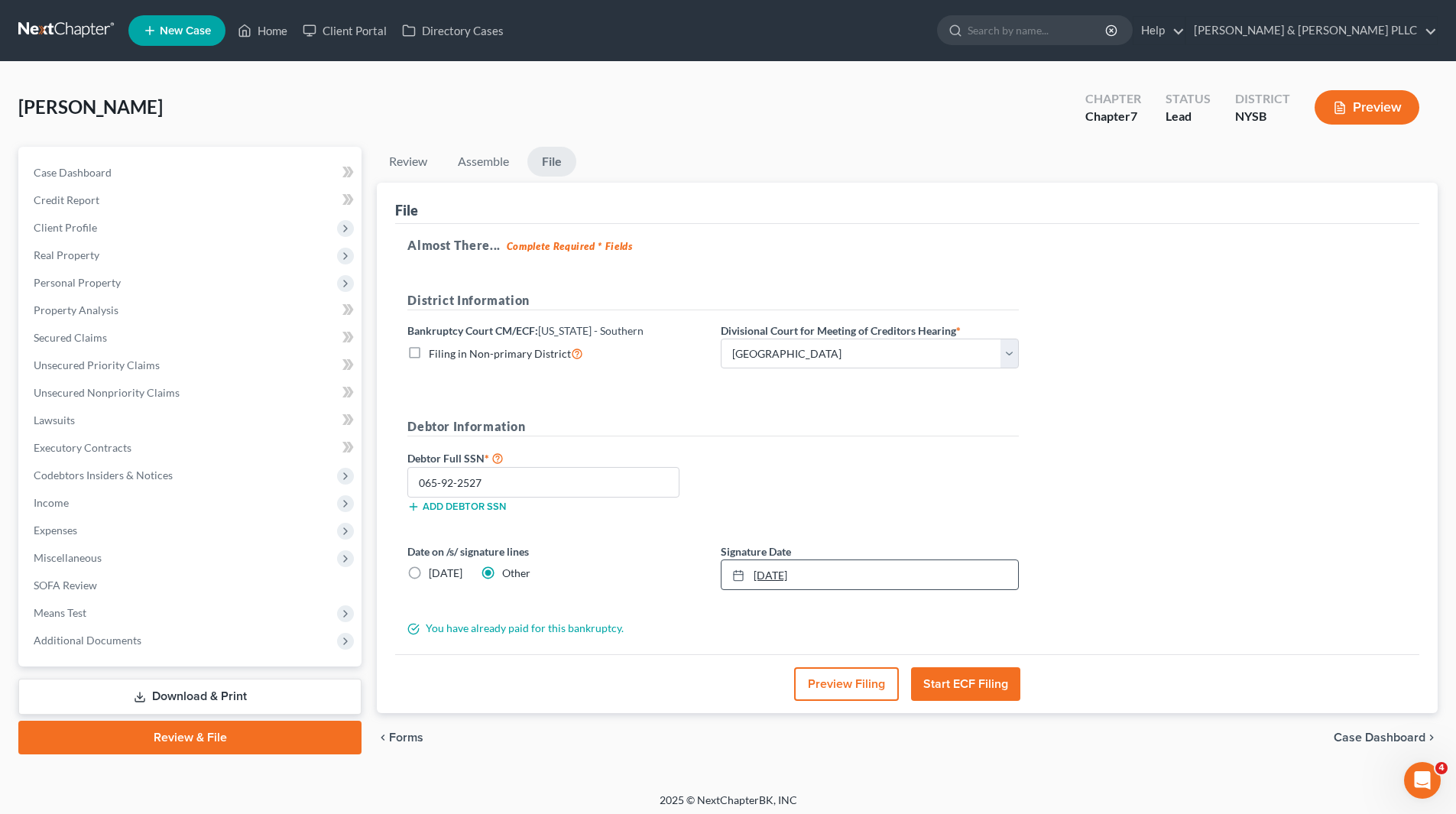
type input "[DATE]"
click at [743, 576] on icon at bounding box center [738, 575] width 12 height 12
click at [936, 678] on button "Start ECF Filing" at bounding box center [965, 683] width 109 height 33
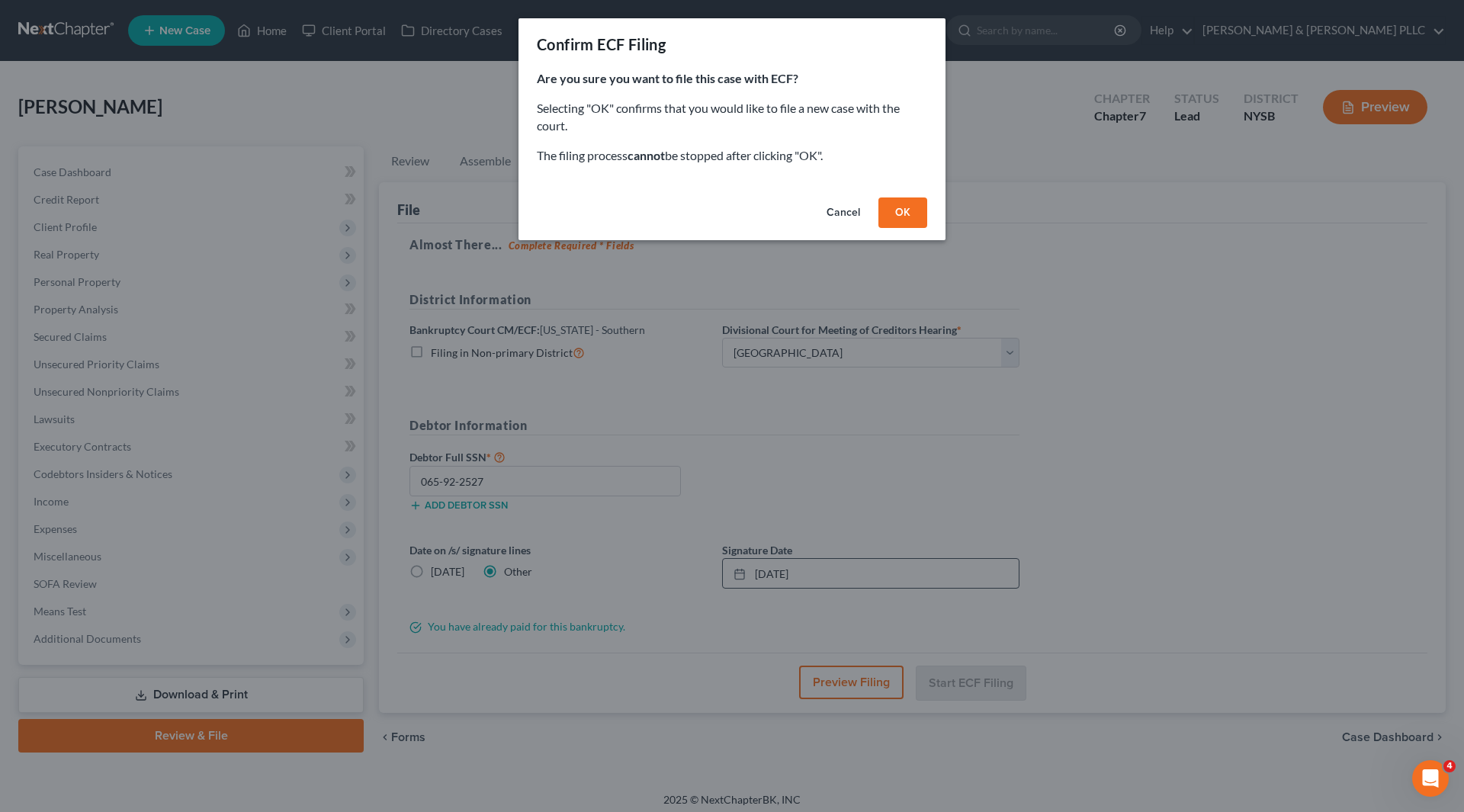
click at [893, 214] on button "OK" at bounding box center [902, 212] width 49 height 31
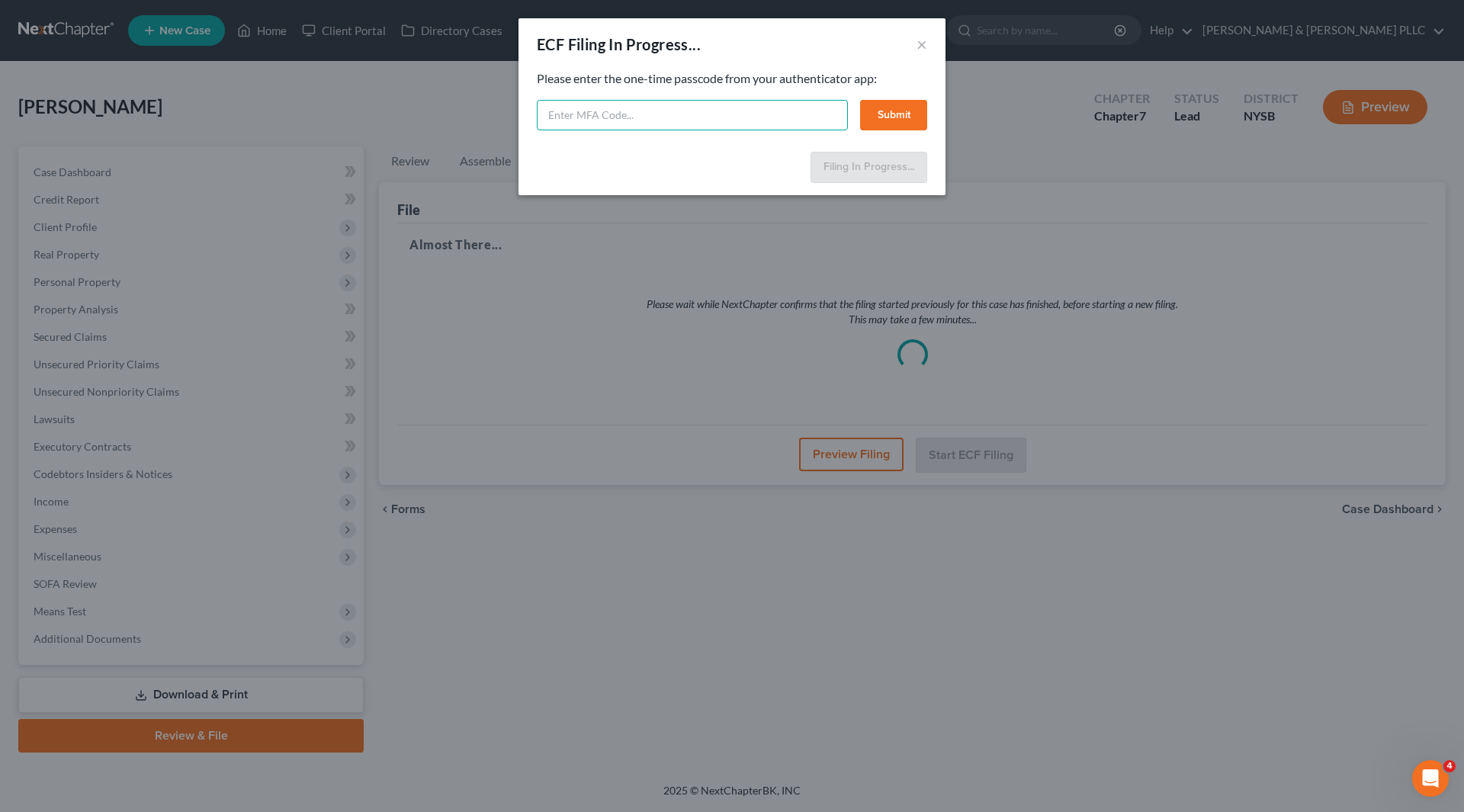
click at [586, 123] on input "text" at bounding box center [692, 114] width 311 height 31
type input "317880"
click at [903, 117] on button "Submit" at bounding box center [893, 114] width 67 height 31
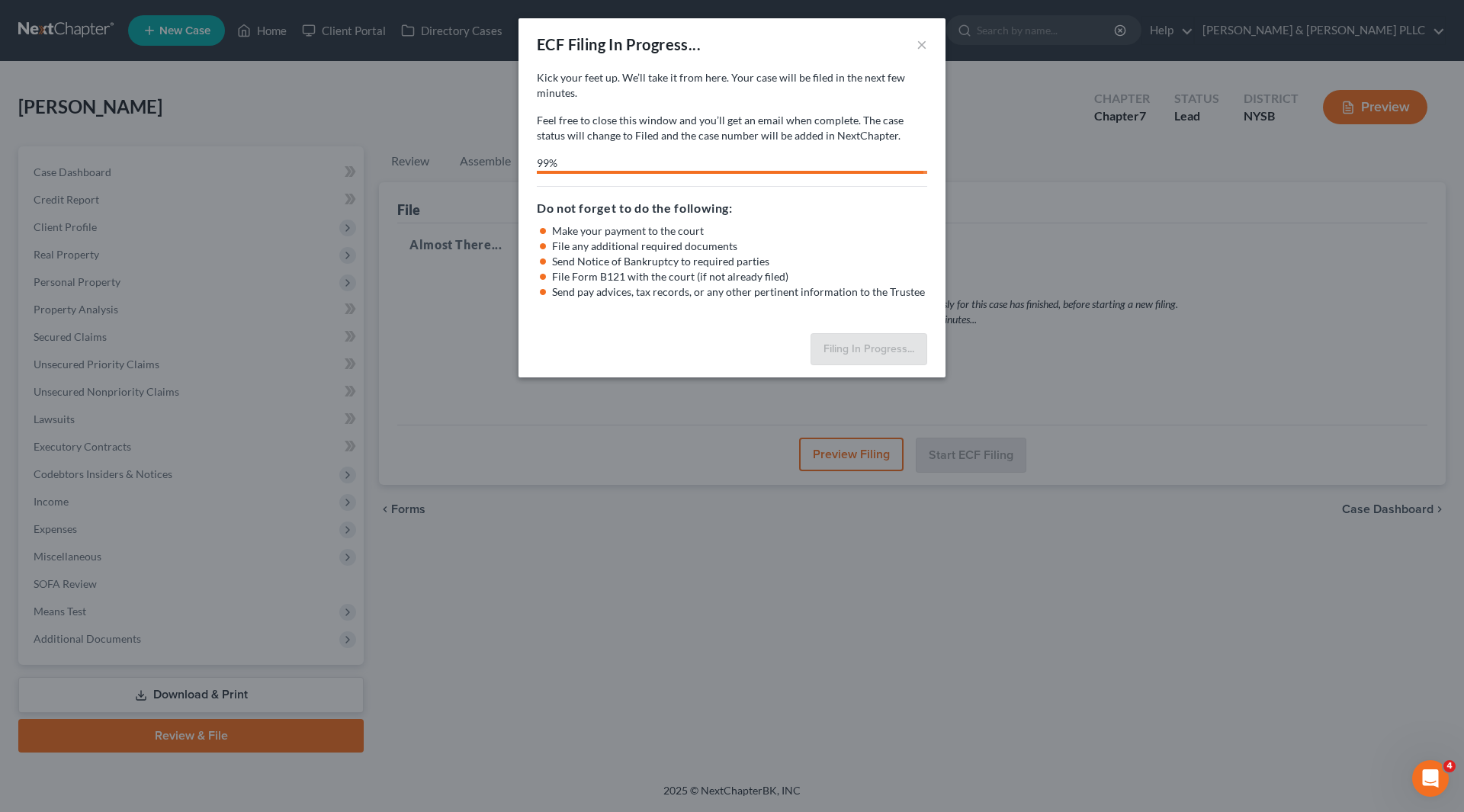
select select "2"
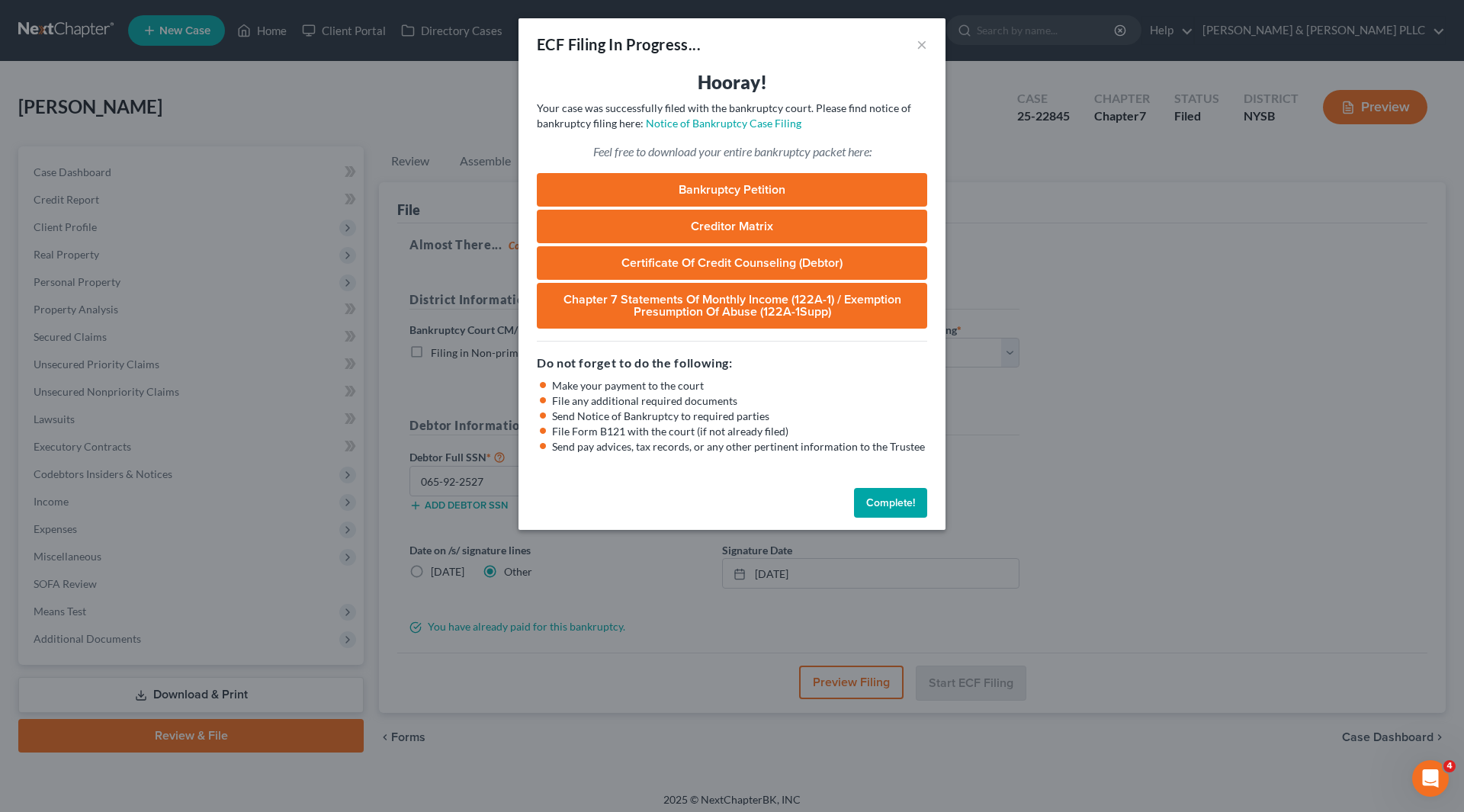
click at [906, 501] on button "Complete!" at bounding box center [891, 503] width 73 height 31
